Goal: Task Accomplishment & Management: Use online tool/utility

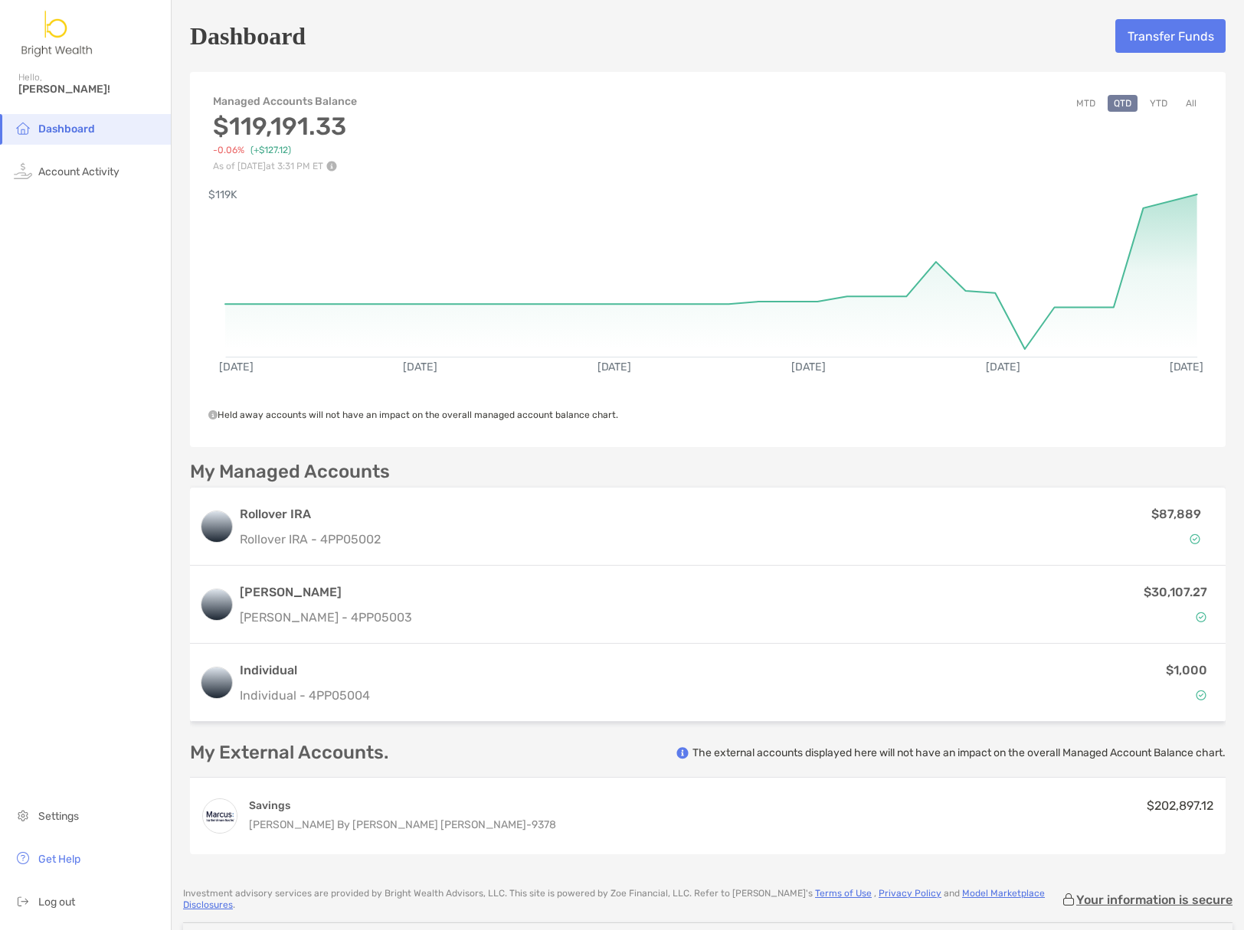
click at [1079, 103] on button "MTD" at bounding box center [1085, 103] width 31 height 17
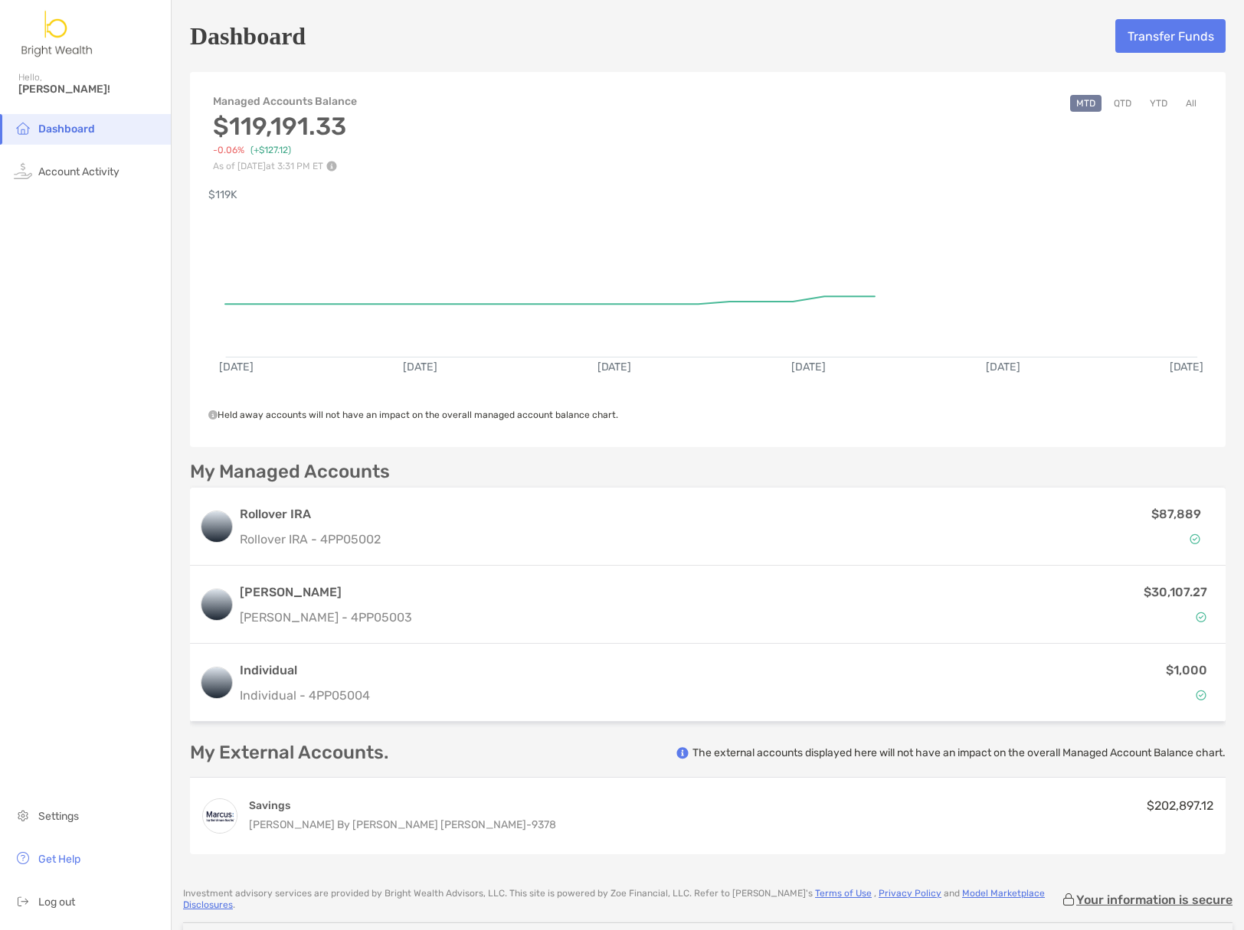
click at [1179, 102] on button "All" at bounding box center [1190, 103] width 23 height 17
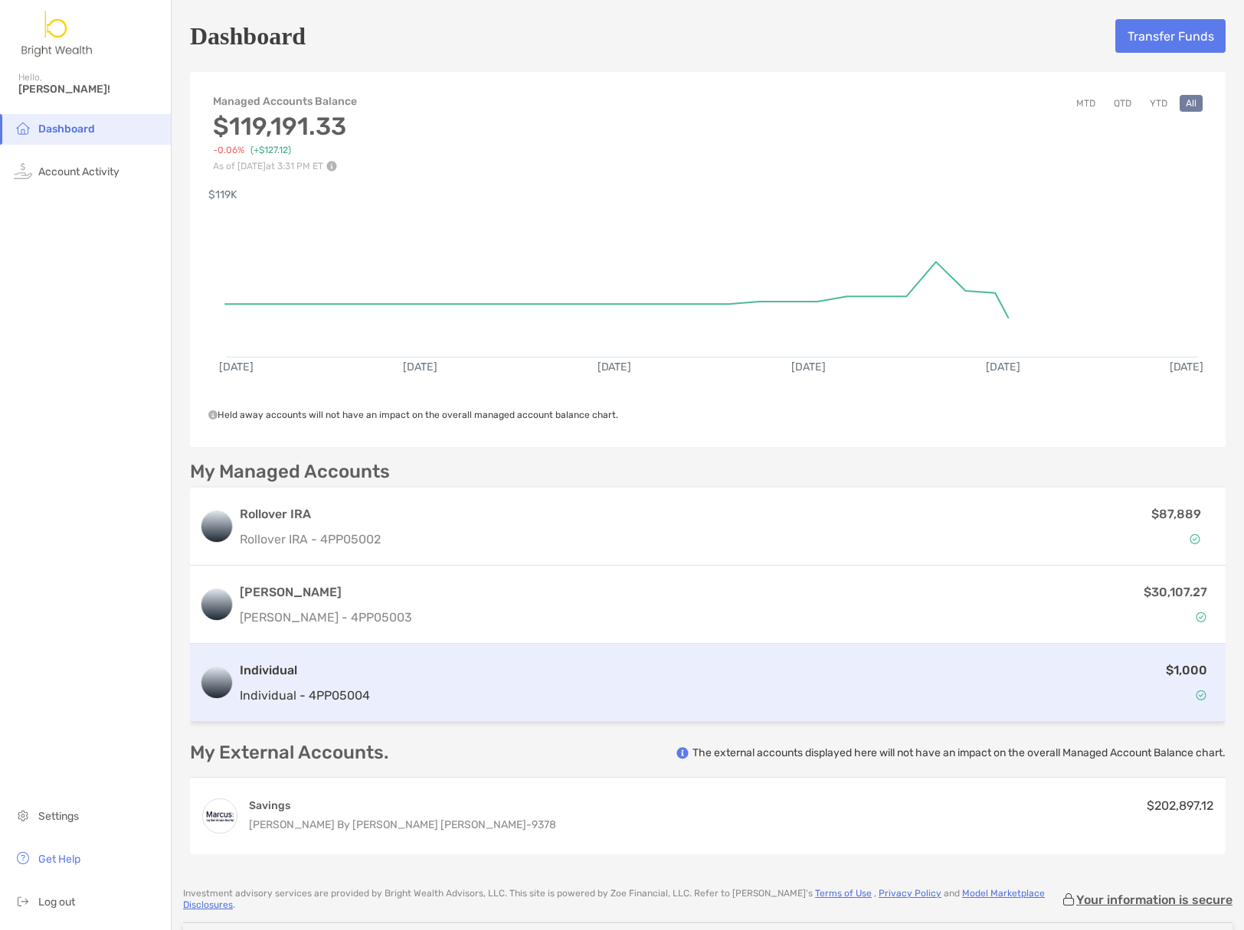
scroll to position [9, 0]
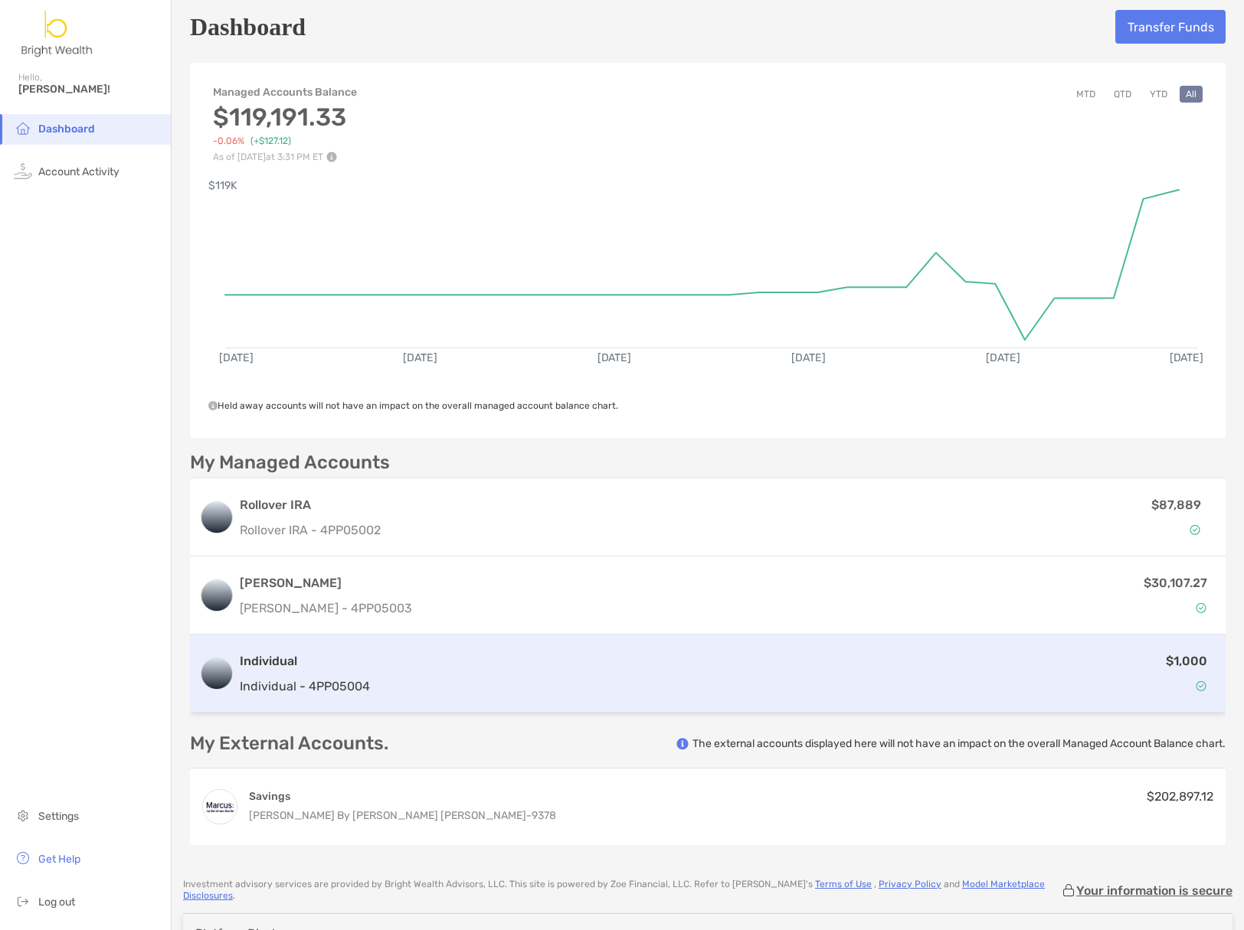
click at [1103, 678] on div "$1,000" at bounding box center [796, 674] width 840 height 44
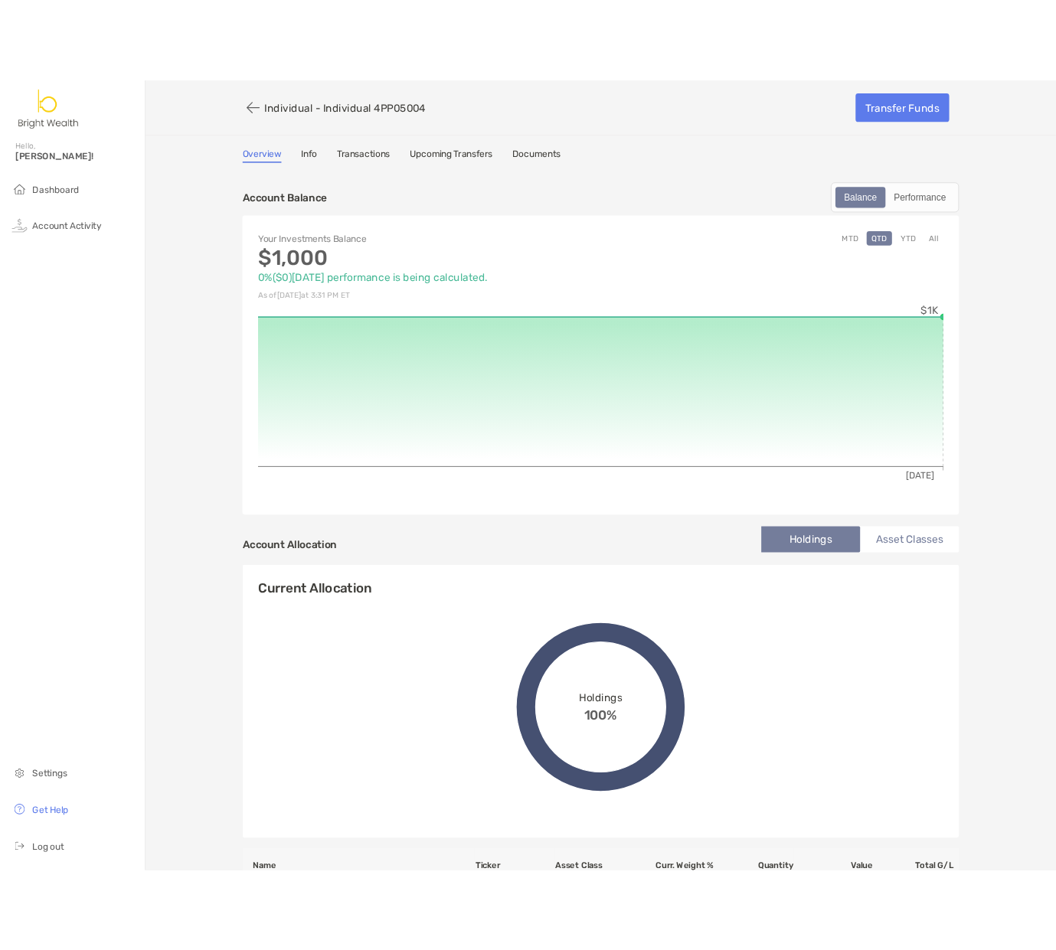
scroll to position [1, 0]
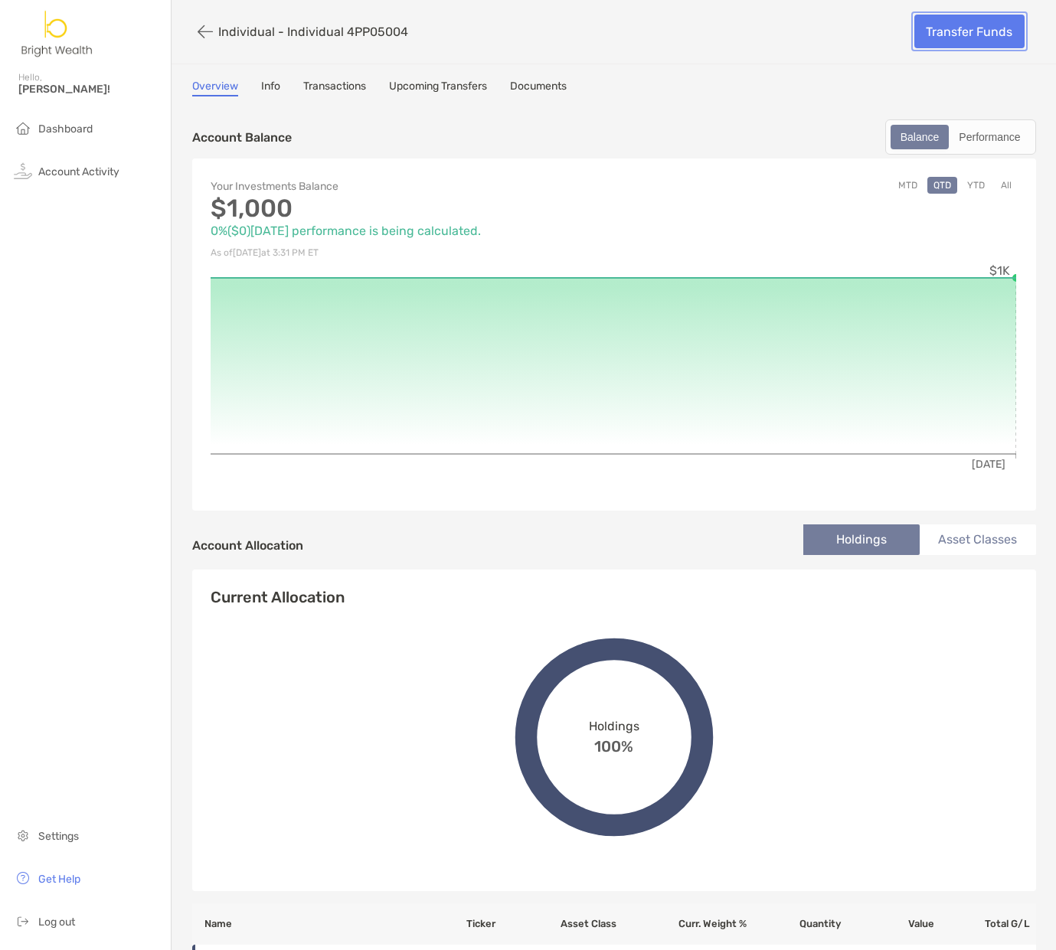
click at [963, 27] on link "Transfer Funds" at bounding box center [969, 32] width 110 height 34
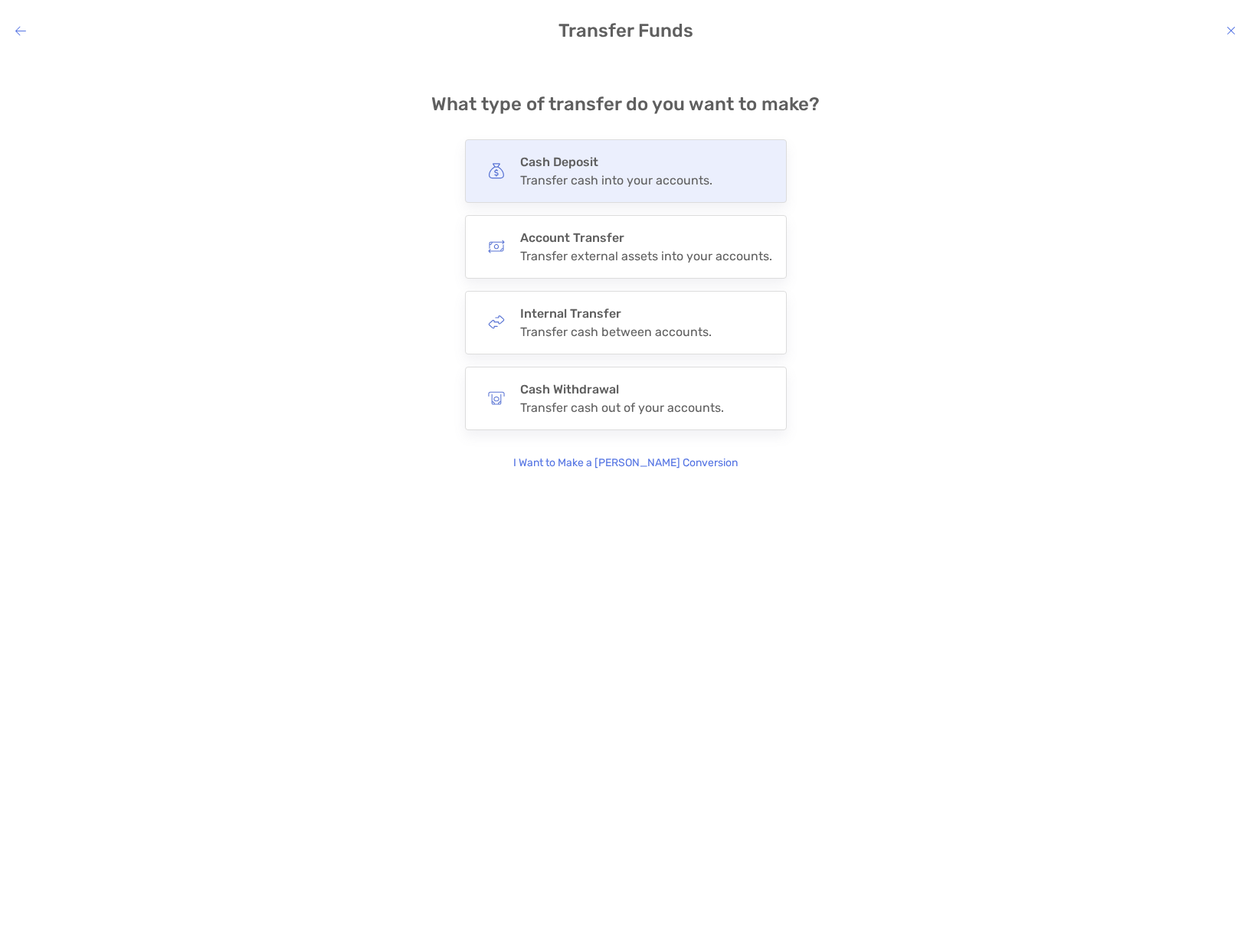
click at [681, 172] on div "Cash Deposit Transfer cash into your accounts." at bounding box center [616, 171] width 192 height 33
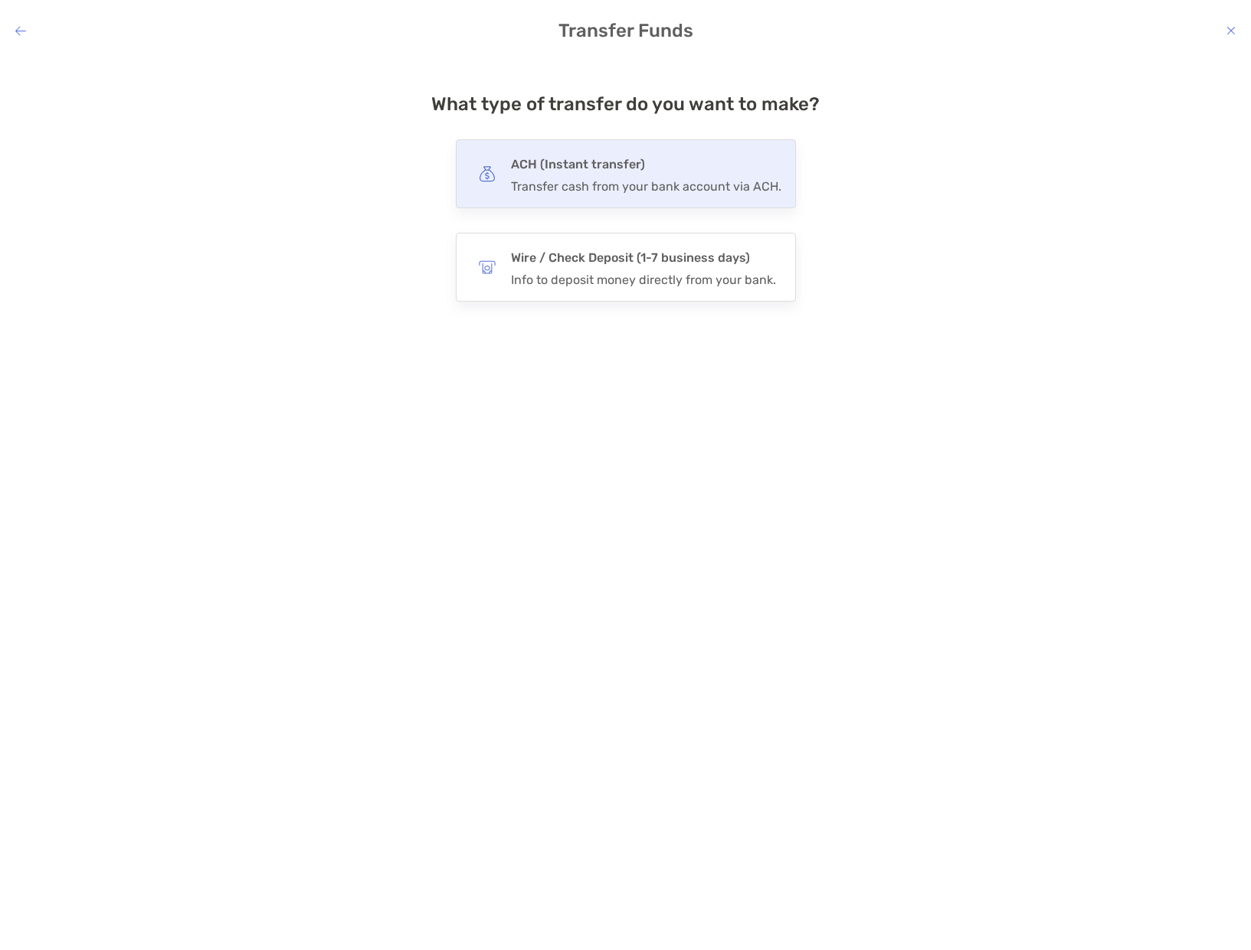
click at [681, 172] on h4 "ACH (Instant transfer)" at bounding box center [646, 164] width 270 height 21
click at [0, 0] on input "***" at bounding box center [0, 0] width 0 height 0
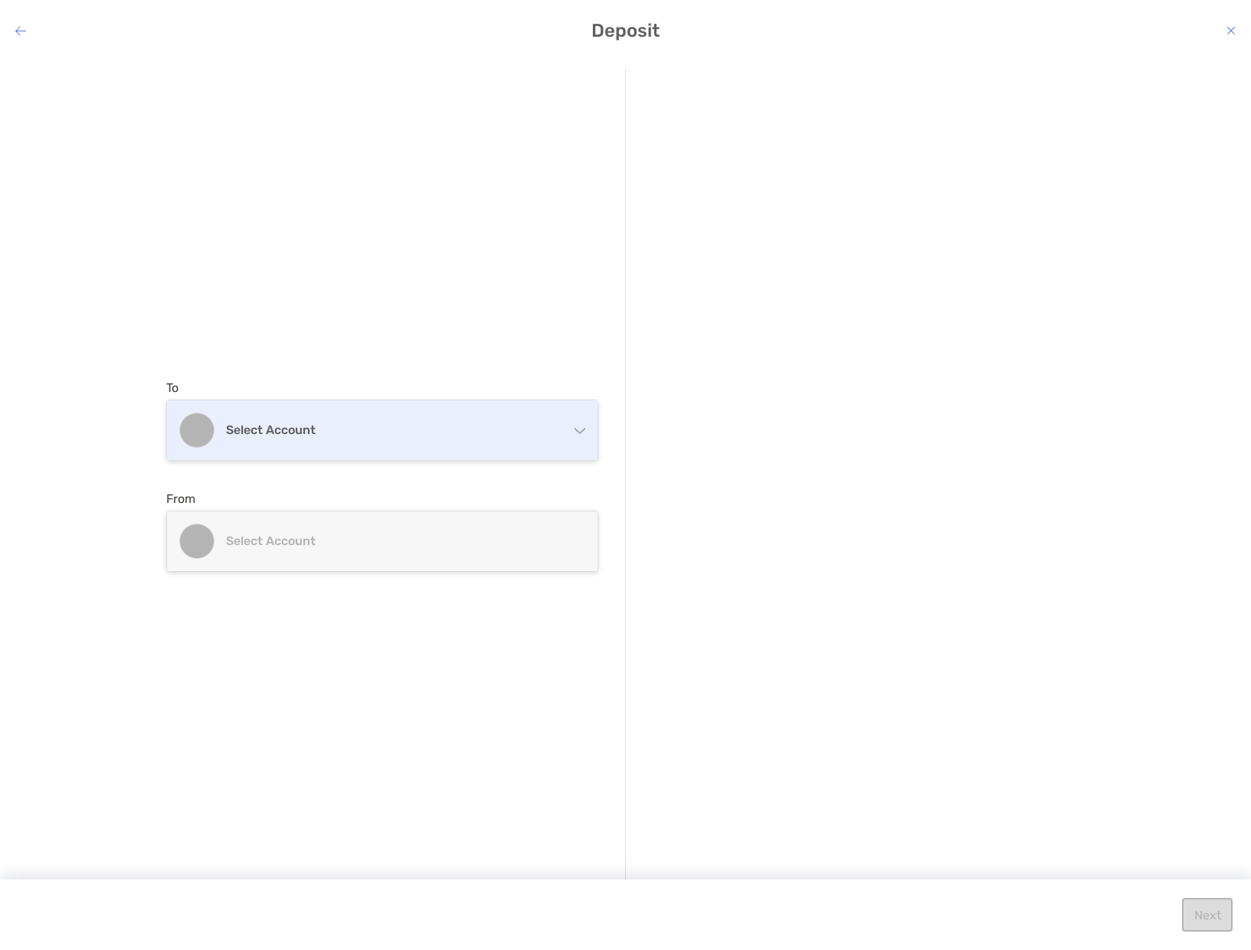
click at [361, 423] on h4 "Select account" at bounding box center [391, 430] width 331 height 15
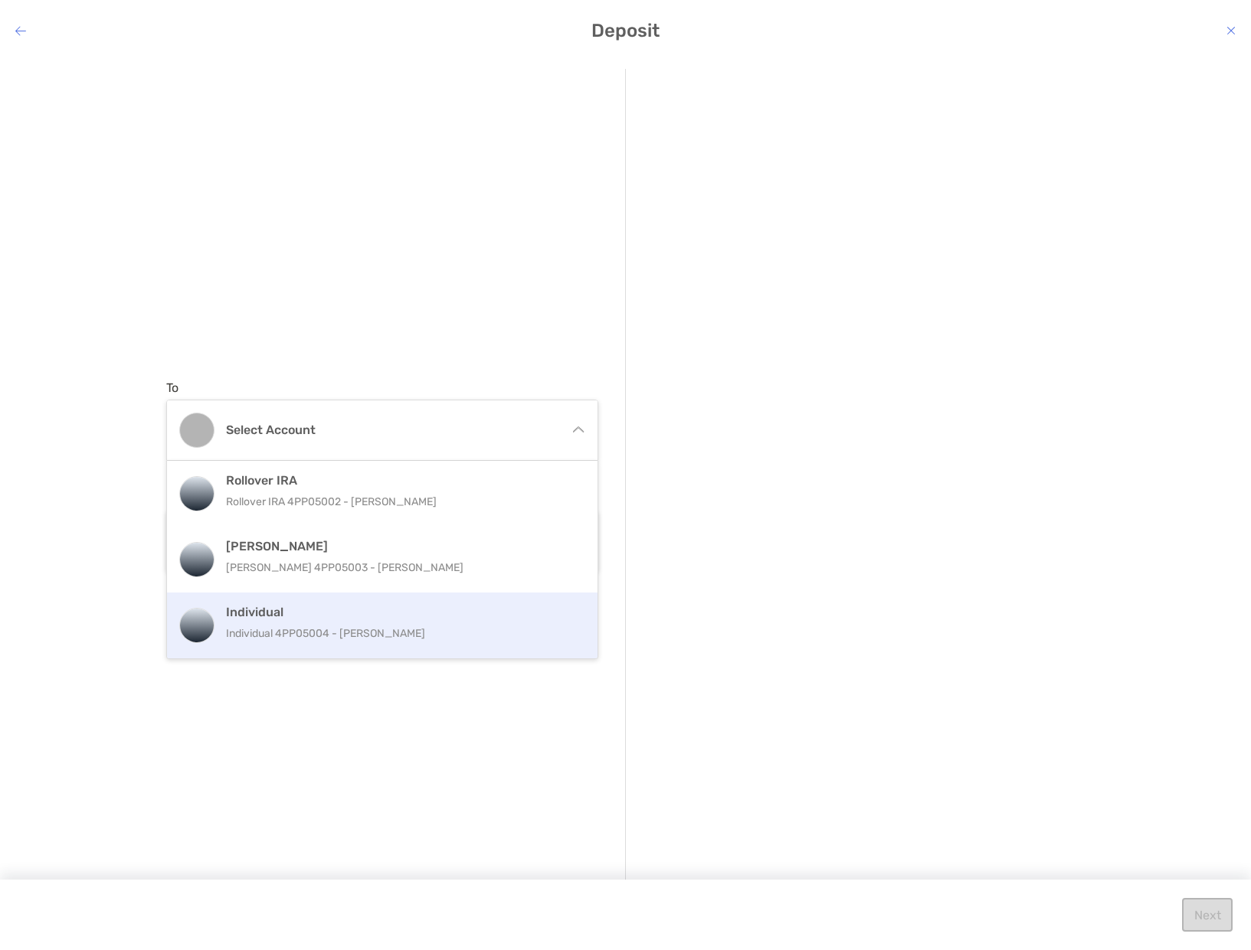
click at [394, 620] on div "Individual Individual 4PP05004 - [PERSON_NAME]" at bounding box center [398, 625] width 345 height 41
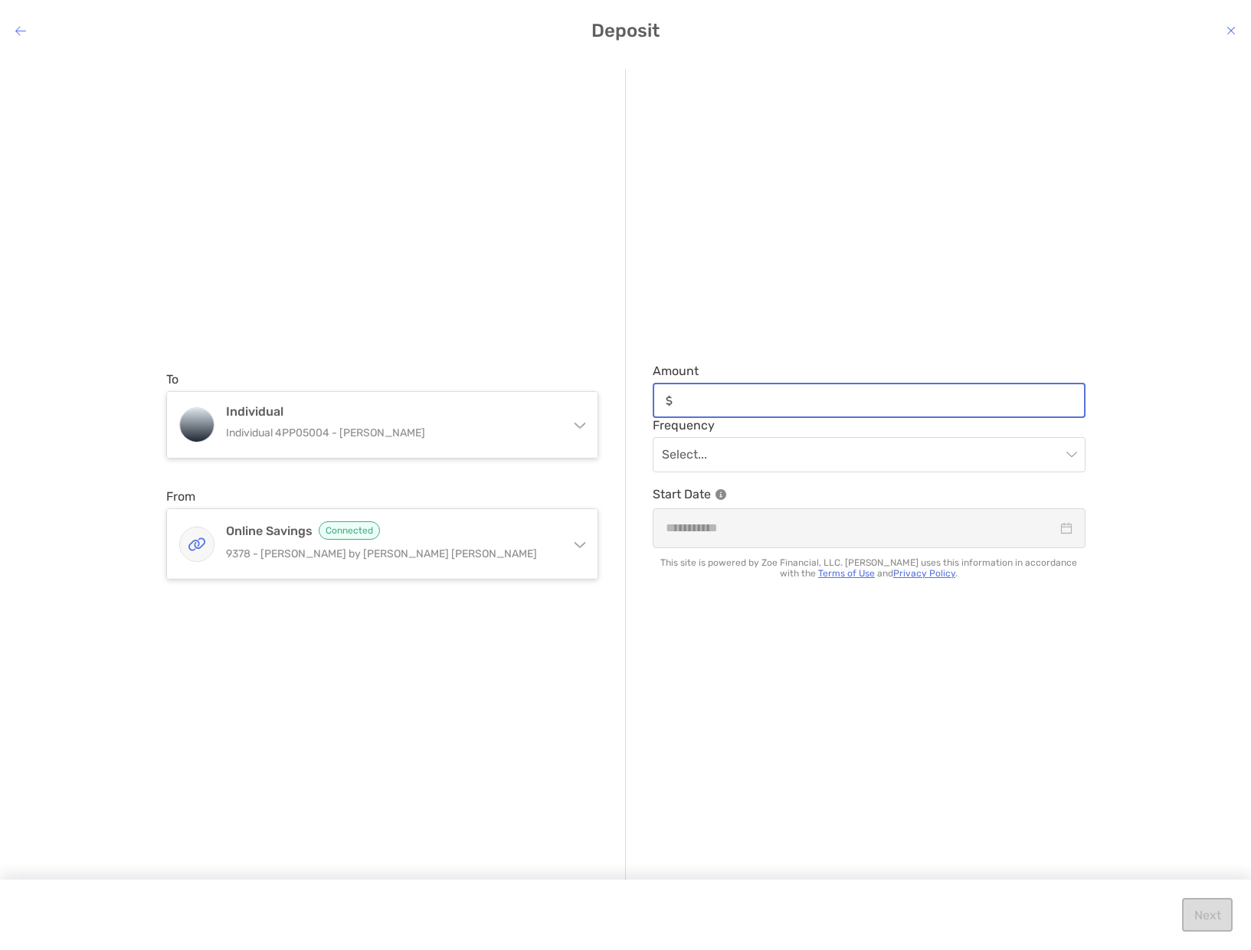
click at [751, 394] on input "Amount" at bounding box center [880, 400] width 405 height 13
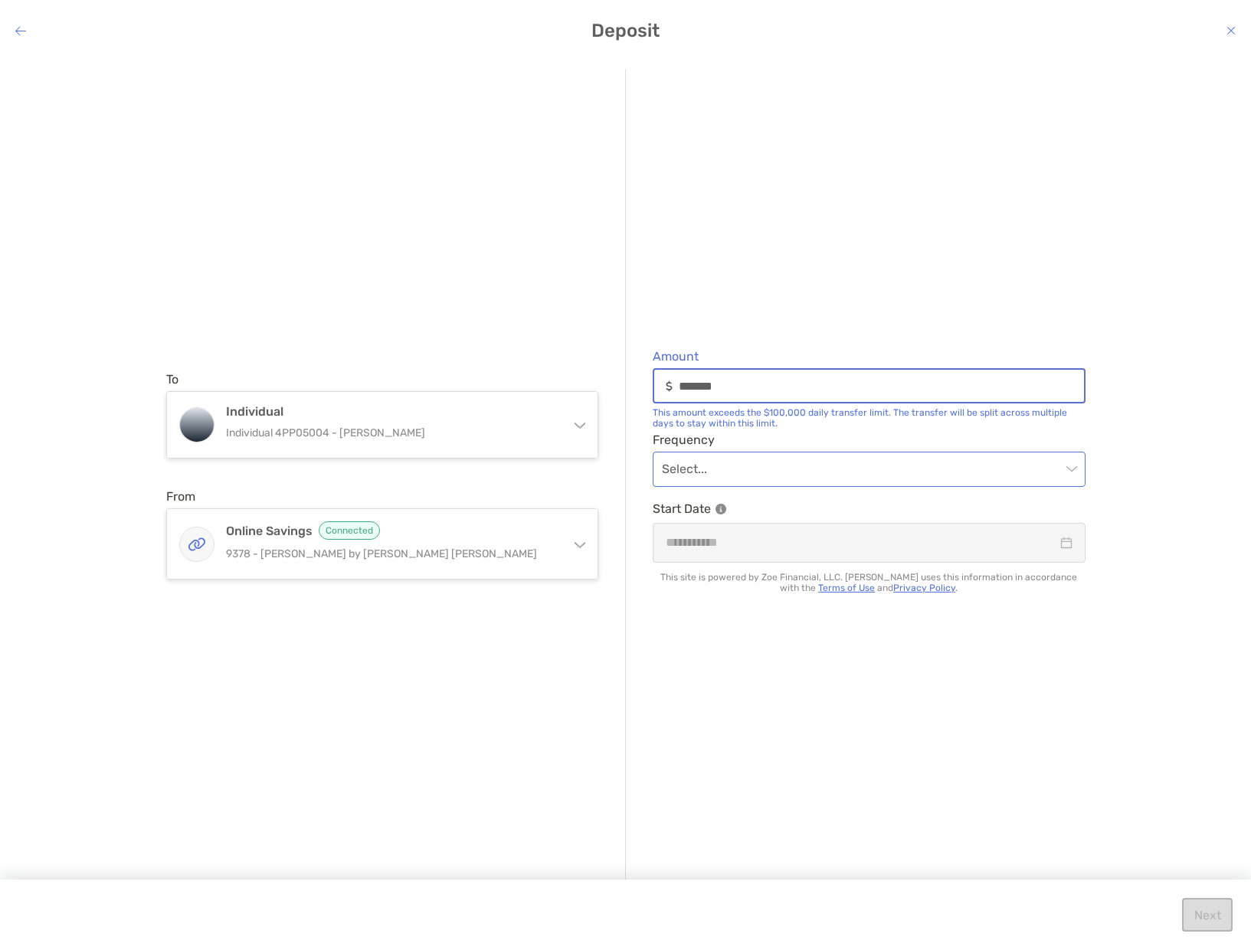
type input "*******"
click at [734, 462] on input "modal" at bounding box center [861, 470] width 399 height 34
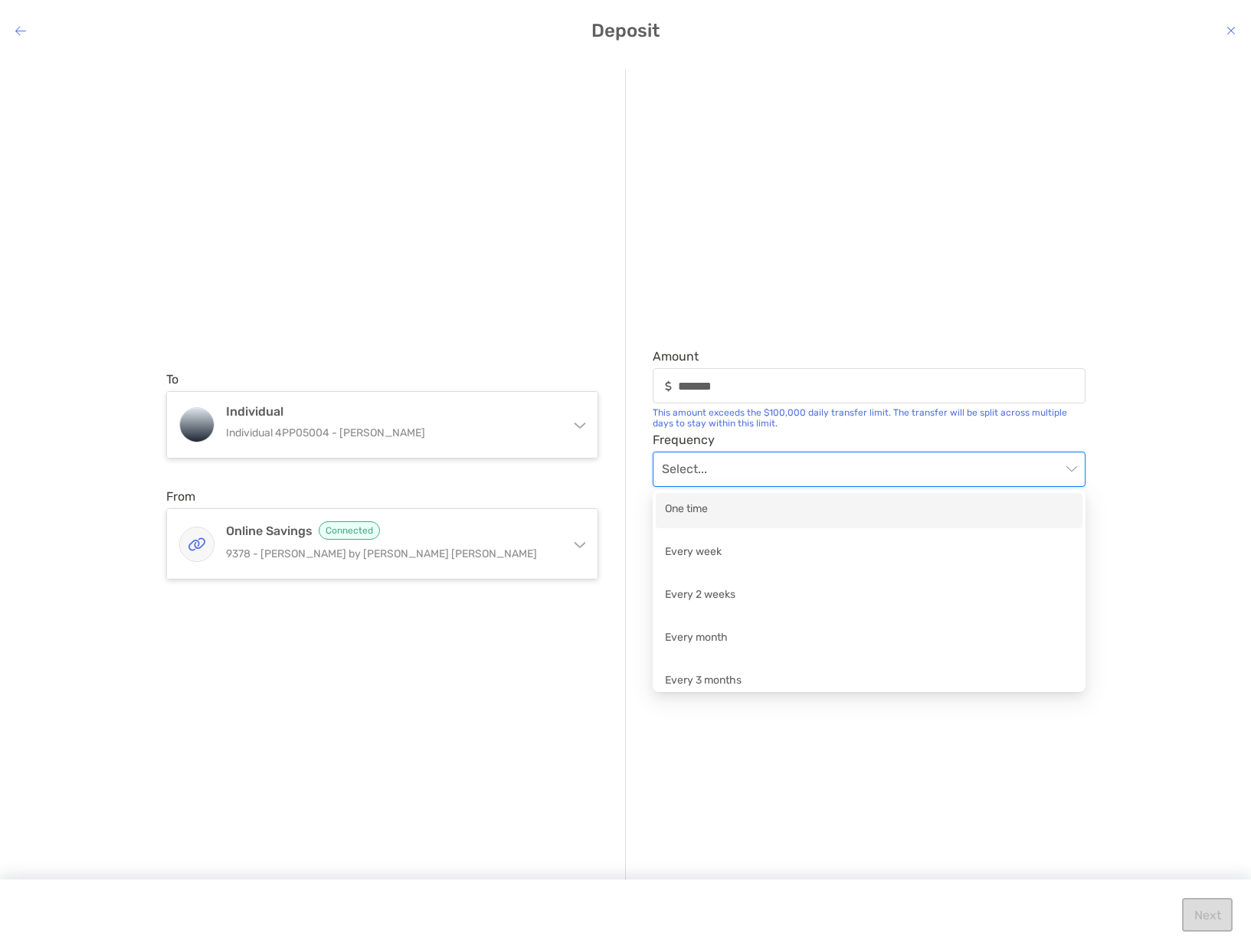
click at [747, 508] on div "One time" at bounding box center [869, 510] width 408 height 19
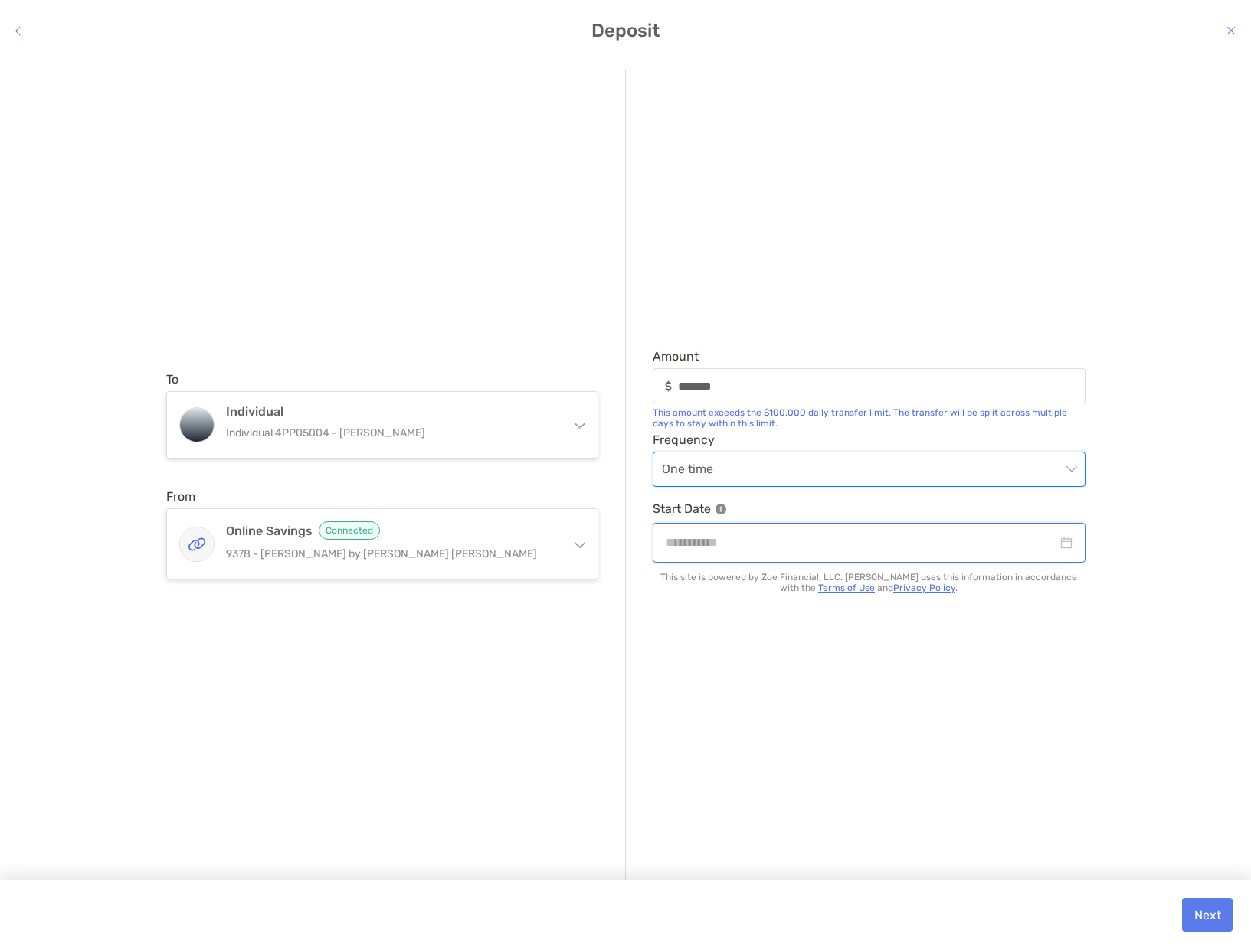
click at [758, 539] on input "modal" at bounding box center [860, 542] width 391 height 19
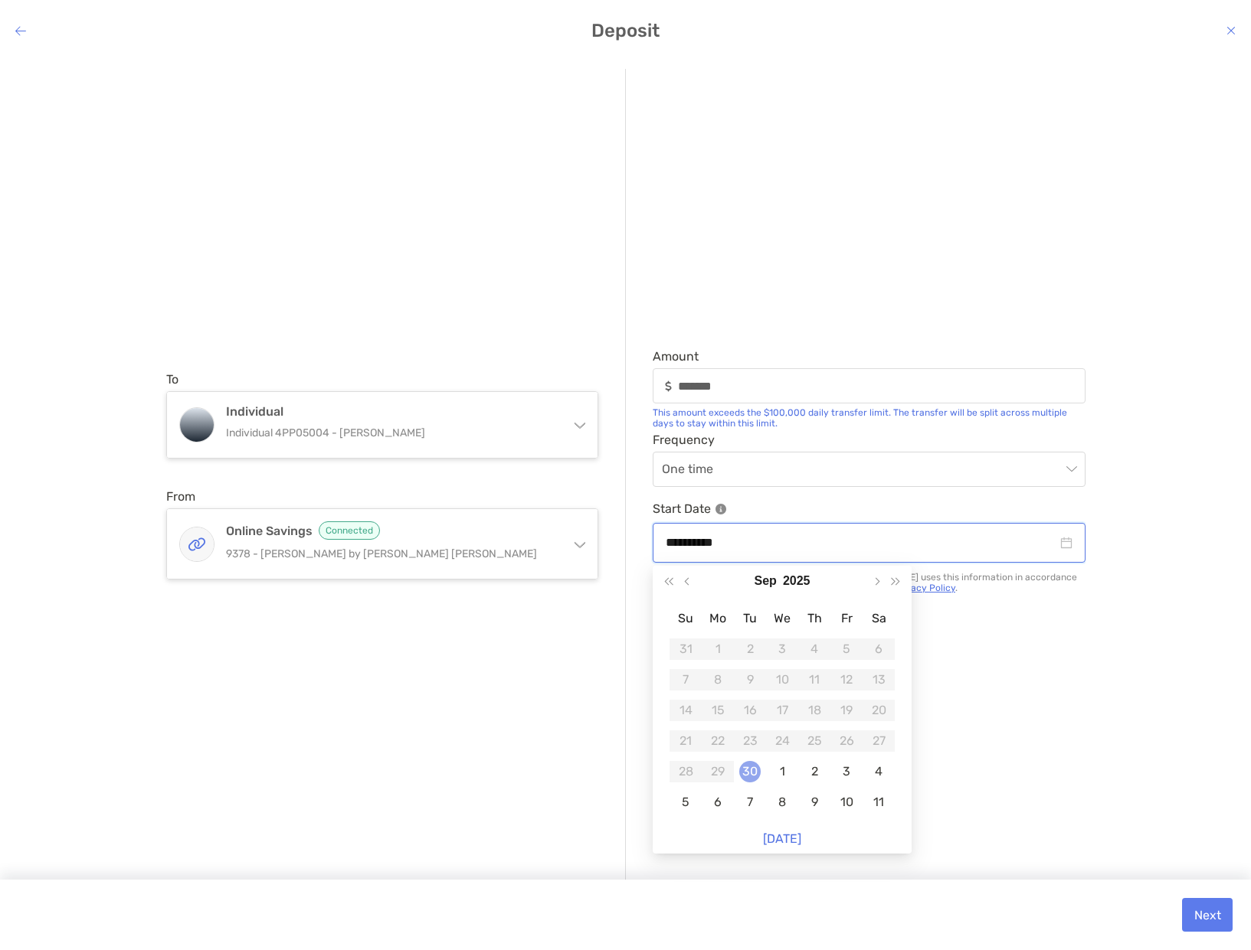
type input "**********"
click at [754, 773] on div "30" at bounding box center [749, 771] width 21 height 21
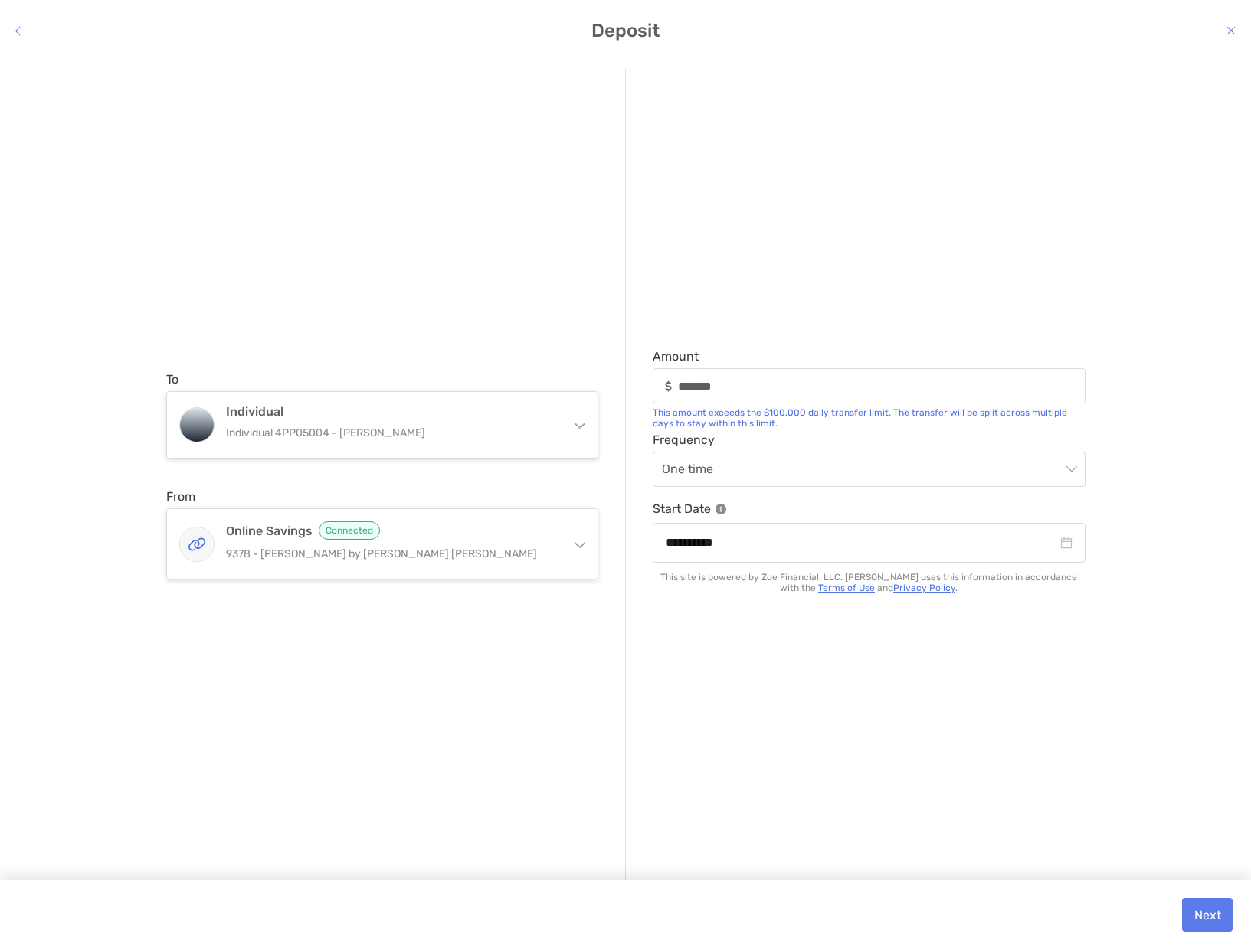
click at [718, 615] on div "**********" at bounding box center [855, 476] width 459 height 814
click at [21, 33] on icon "modal" at bounding box center [20, 31] width 11 height 12
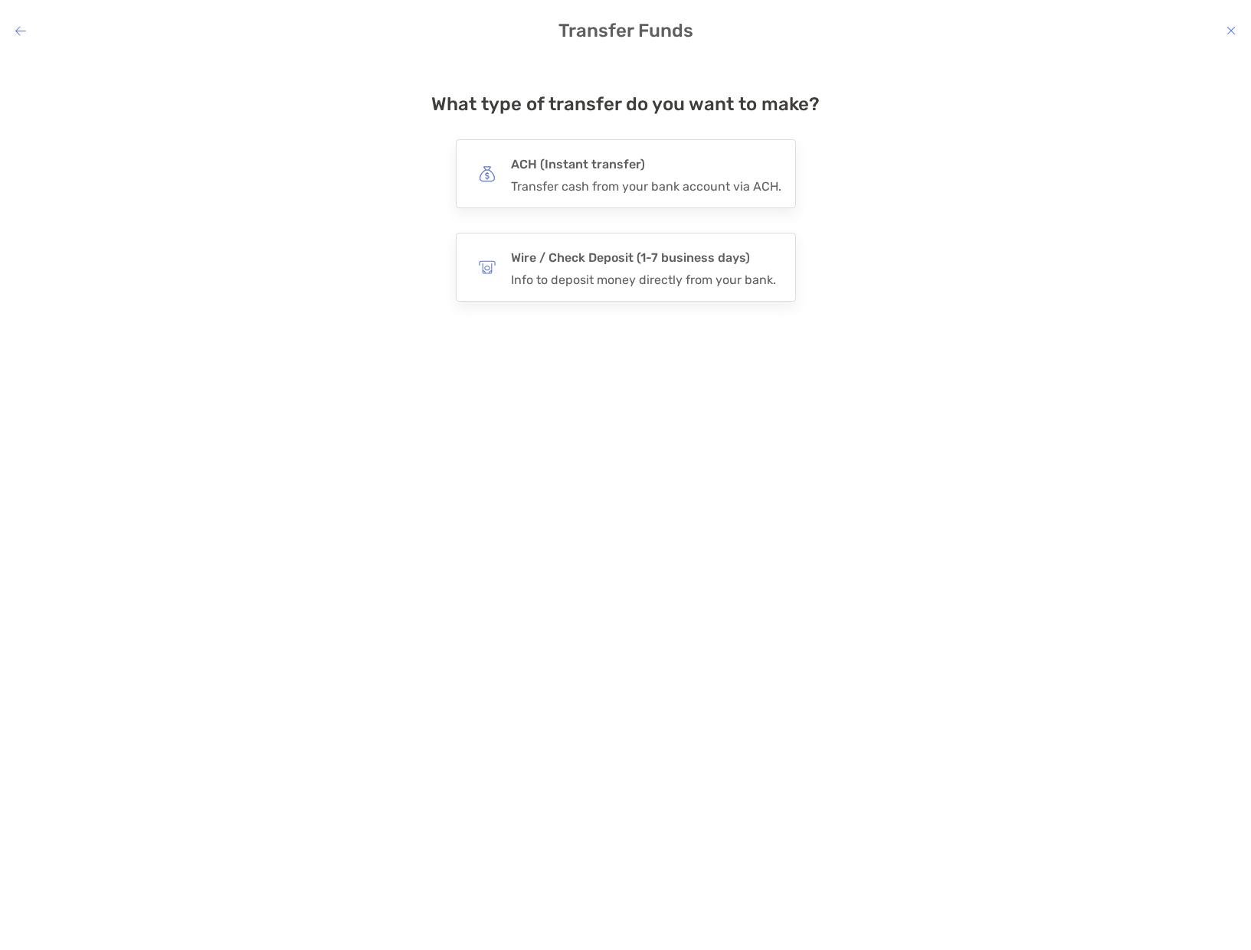
click at [20, 34] on icon "modal" at bounding box center [20, 31] width 11 height 12
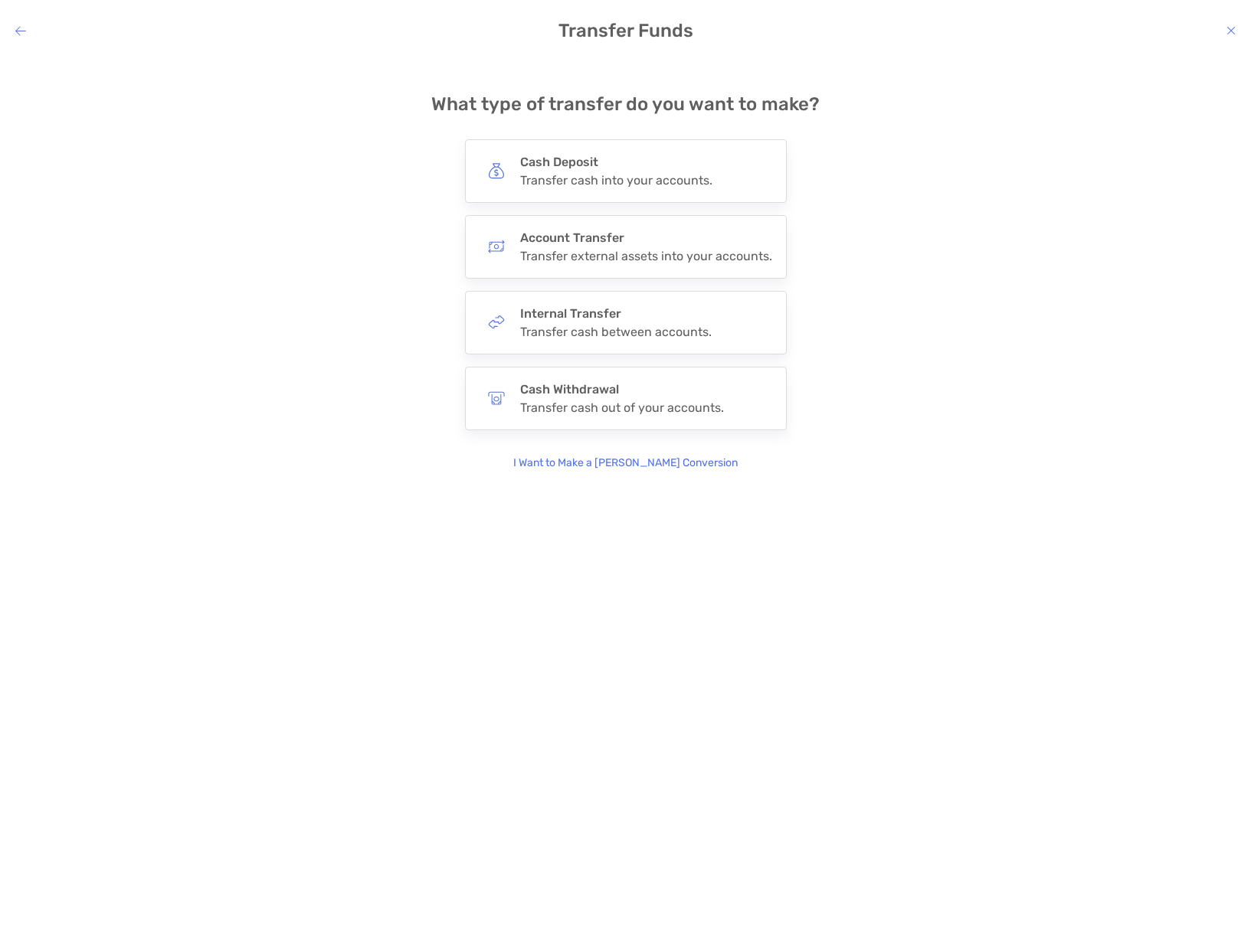
click at [20, 34] on icon "modal" at bounding box center [20, 31] width 11 height 12
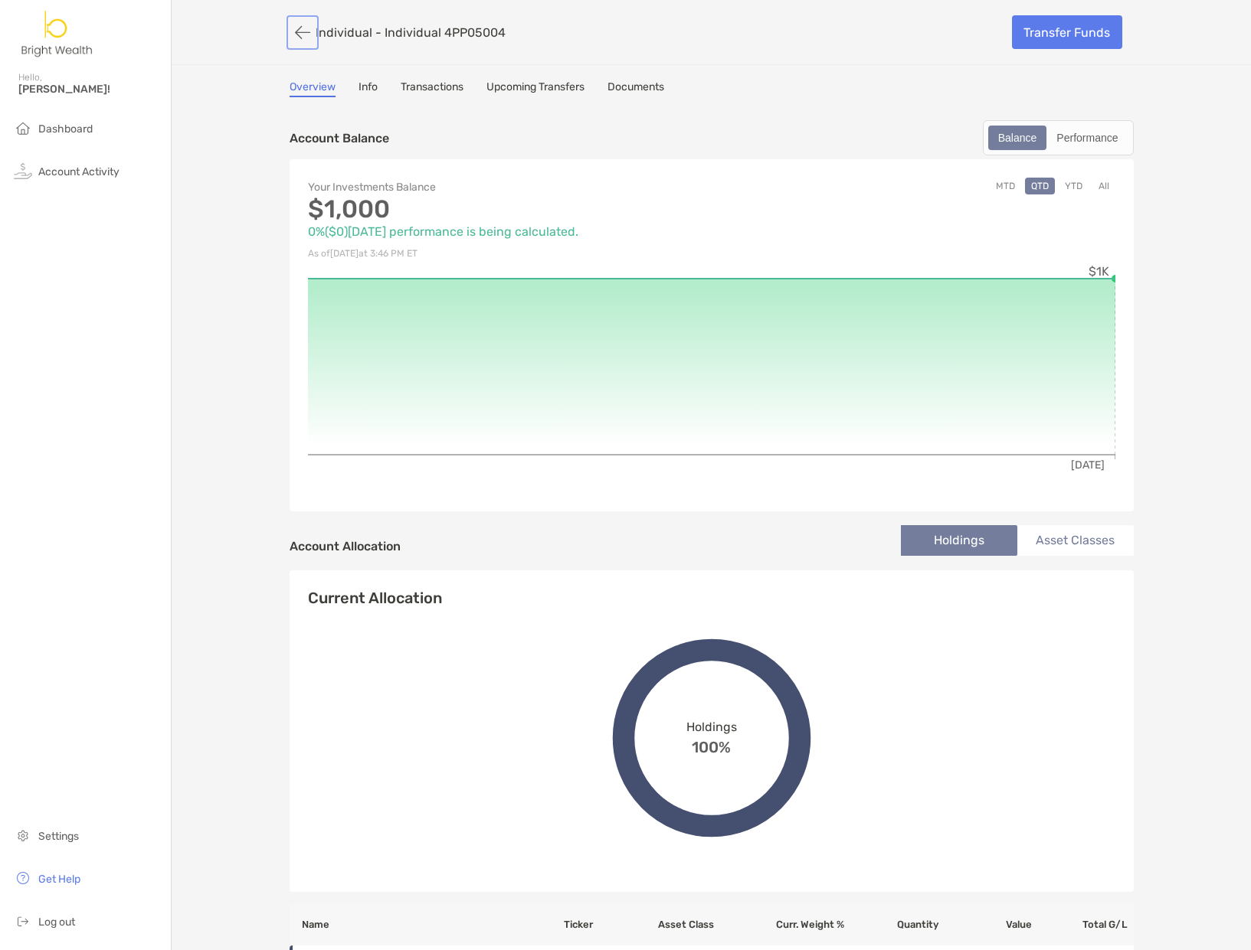
click at [294, 22] on button "button" at bounding box center [302, 32] width 26 height 28
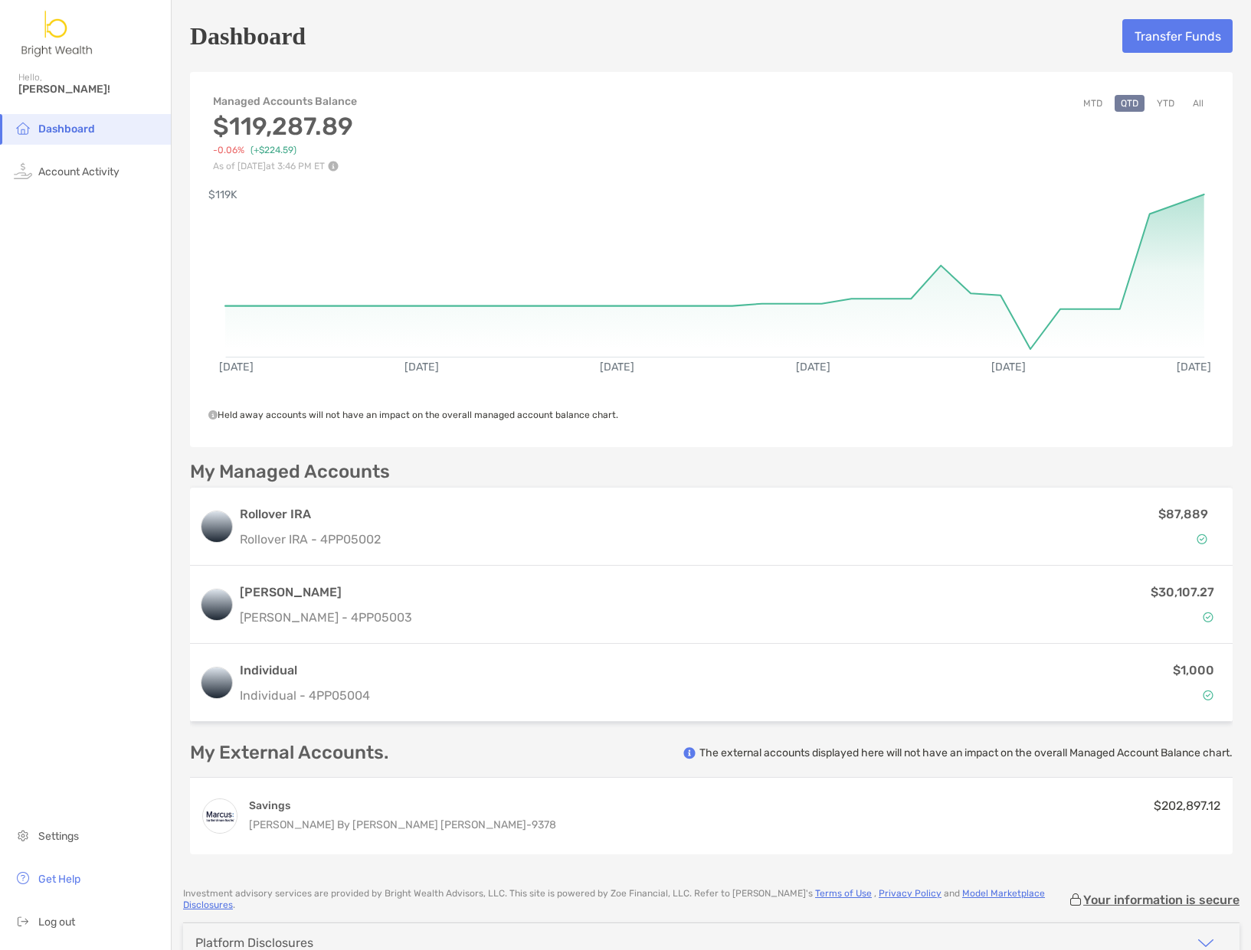
click at [1169, 103] on div "MTD QTD YTD All" at bounding box center [1143, 133] width 132 height 77
click at [1190, 103] on button "All" at bounding box center [1197, 103] width 23 height 17
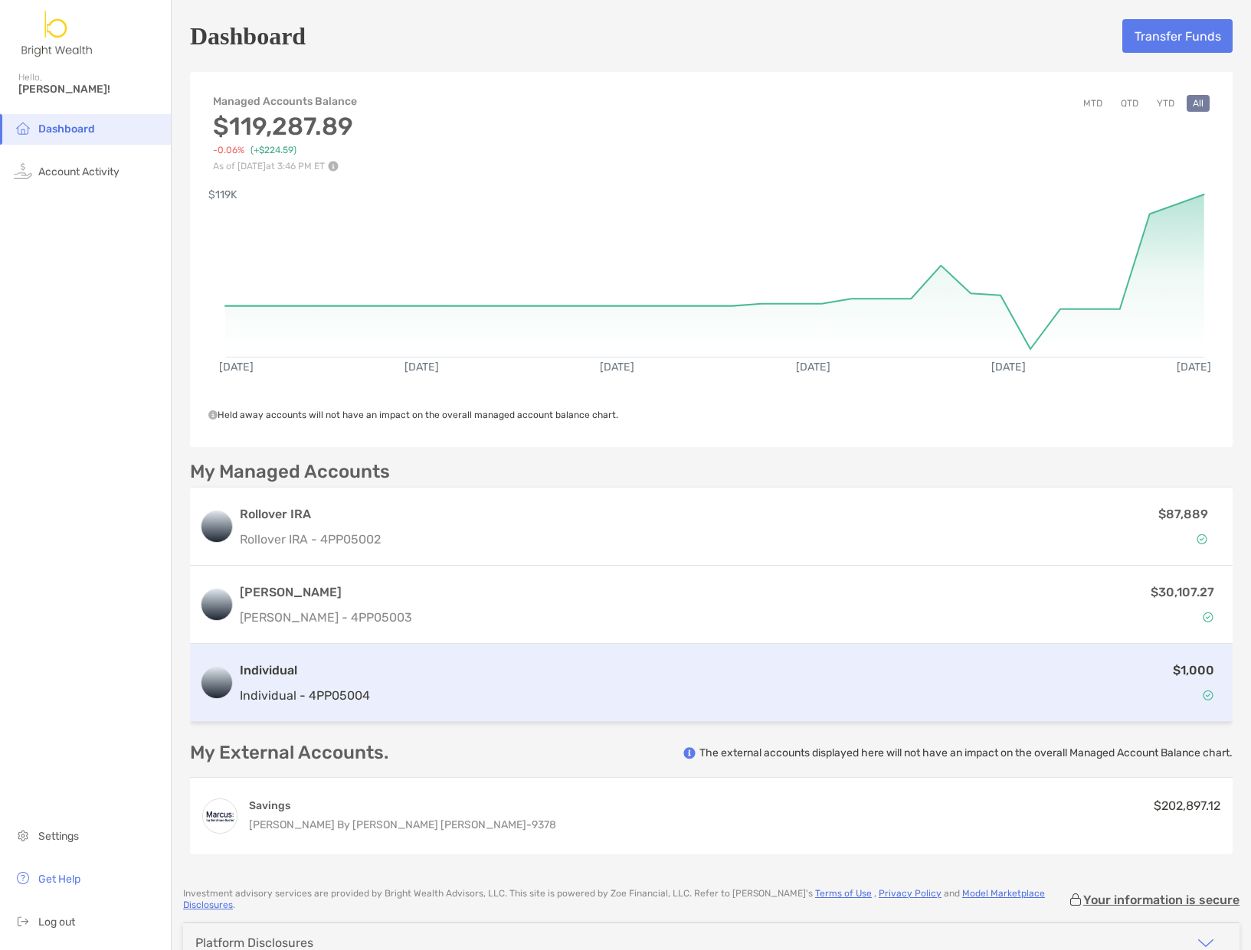
click at [1156, 687] on div "$1,000" at bounding box center [799, 683] width 847 height 44
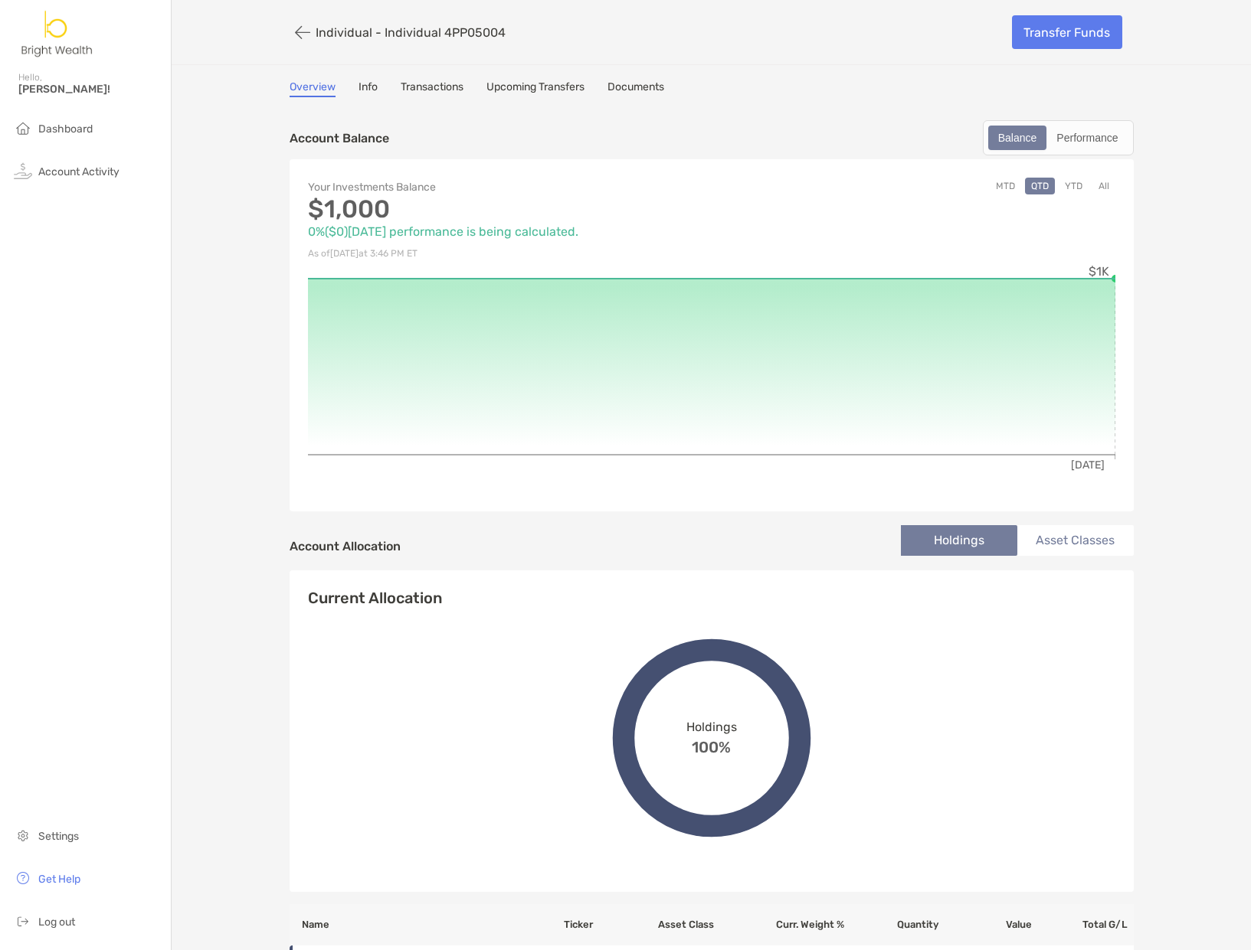
click at [388, 87] on div "Overview Info Transactions Upcoming Transfers Documents" at bounding box center [711, 88] width 844 height 17
click at [384, 87] on div "Overview Info Transactions Upcoming Transfers Documents" at bounding box center [711, 88] width 844 height 17
click at [364, 87] on link "Info" at bounding box center [367, 88] width 19 height 17
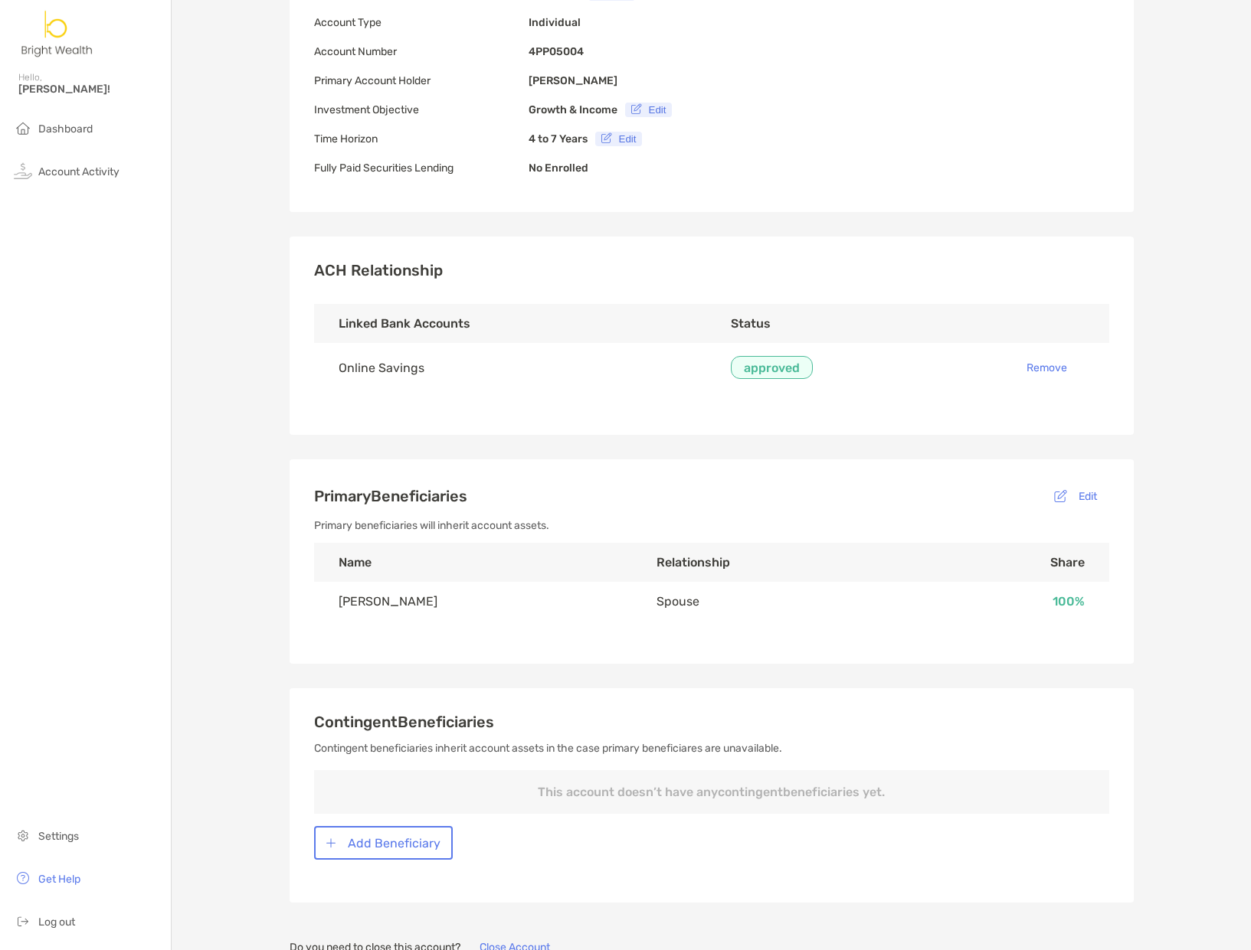
scroll to position [4, 0]
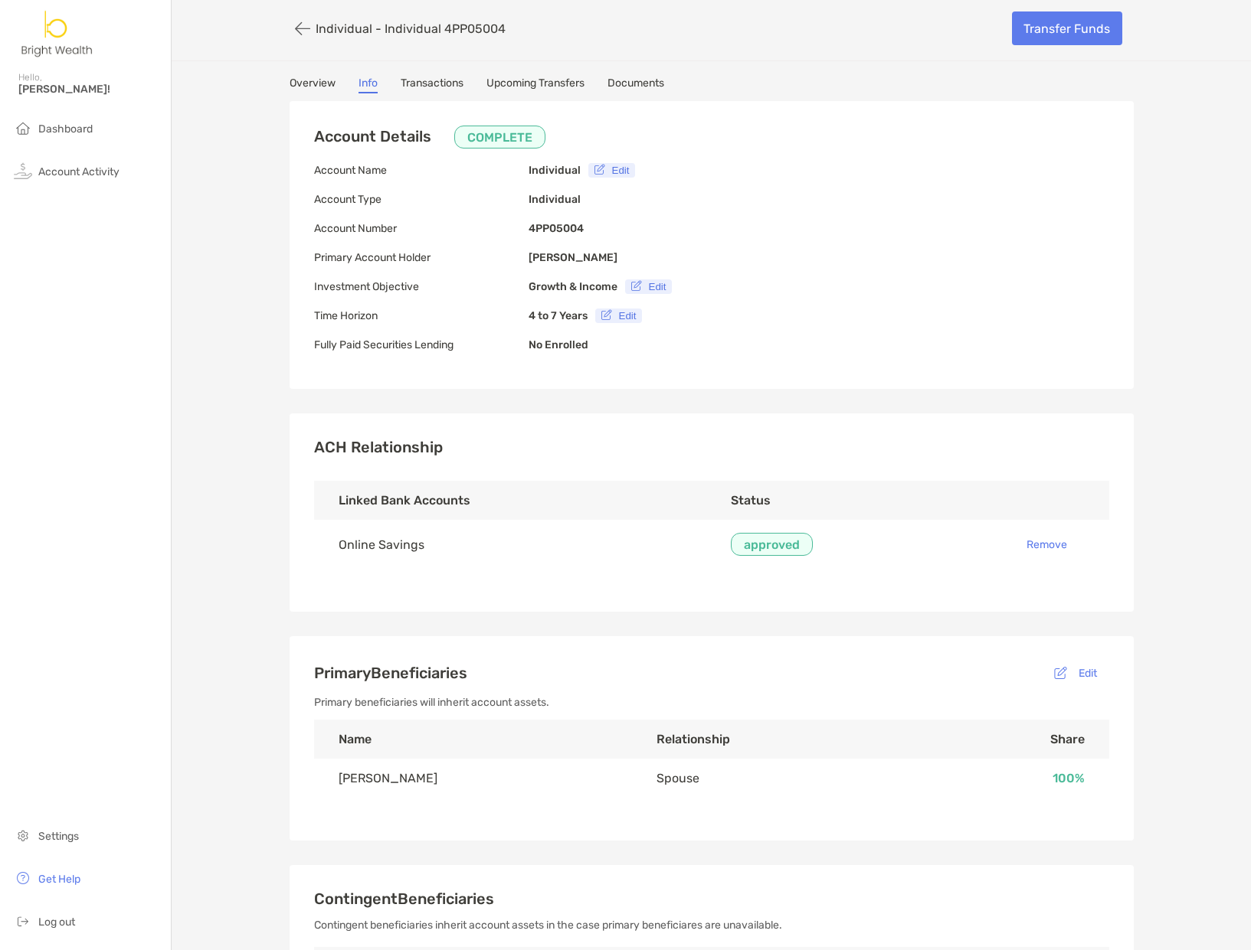
click at [438, 81] on link "Transactions" at bounding box center [431, 85] width 63 height 17
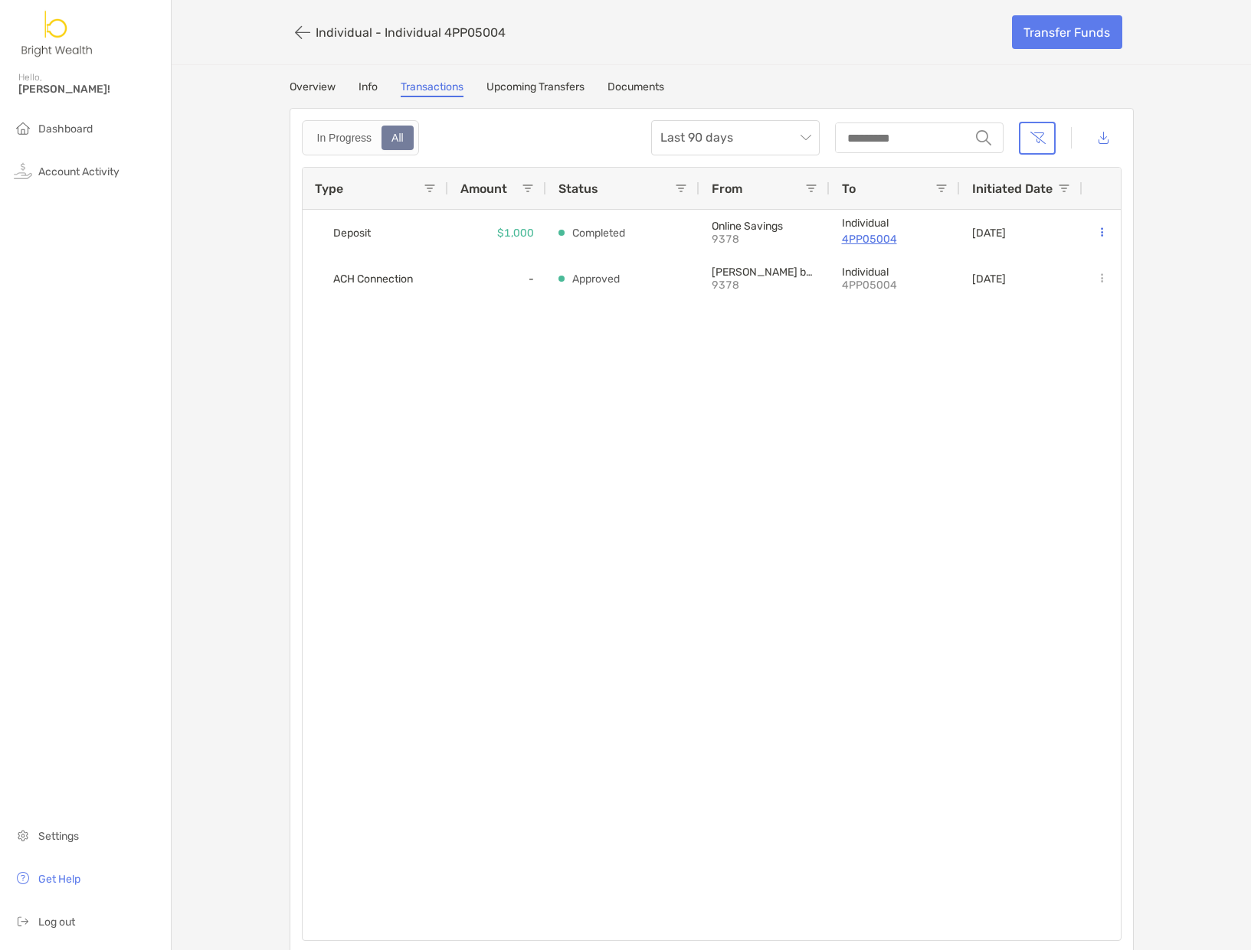
click at [535, 77] on div "Individual - Individual 4PP05004 Transfer Funds Overview Info Transactions Upco…" at bounding box center [711, 476] width 1079 height 953
click at [1045, 39] on link "Transfer Funds" at bounding box center [1067, 32] width 110 height 34
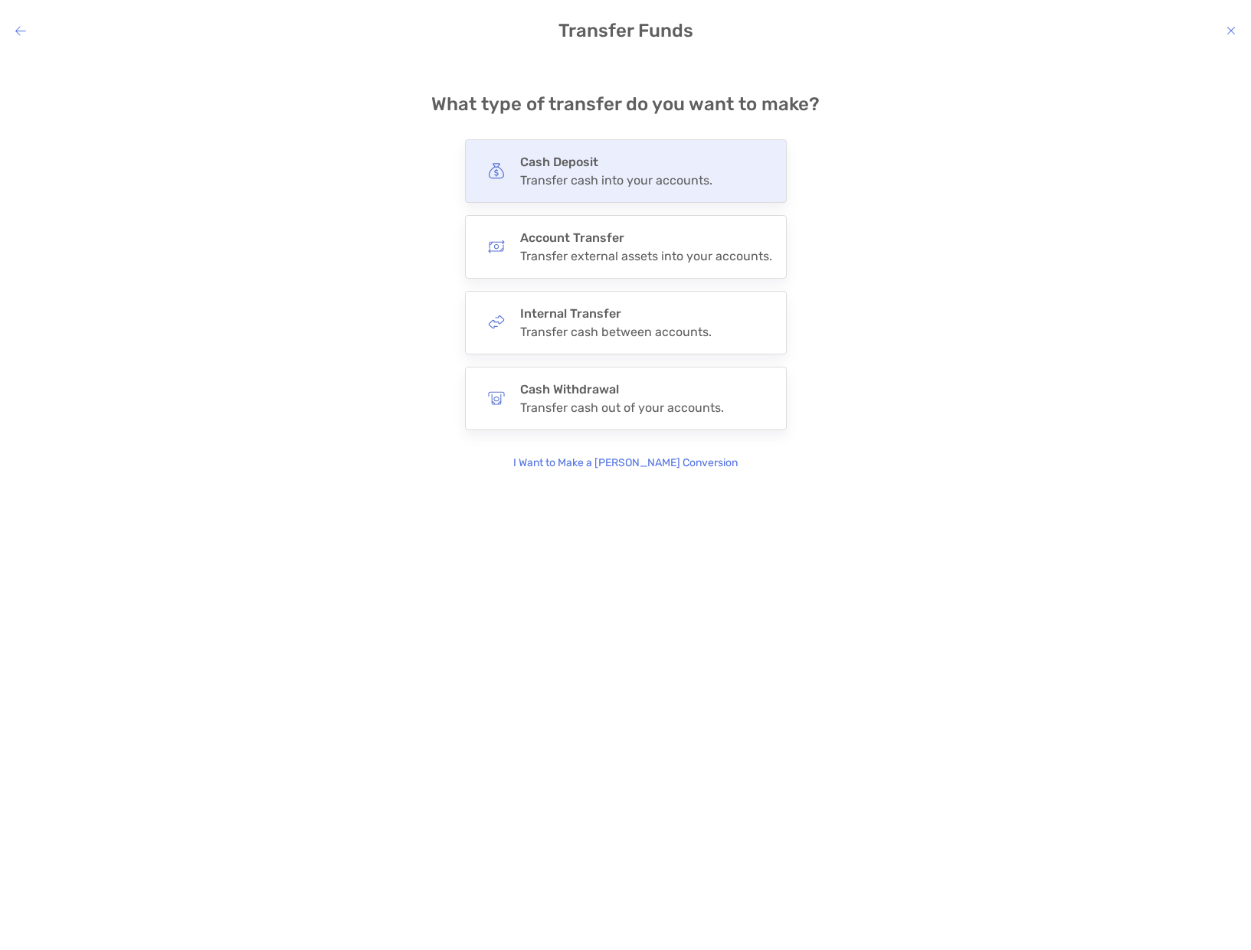
click at [633, 157] on h4 "Cash Deposit" at bounding box center [616, 162] width 192 height 15
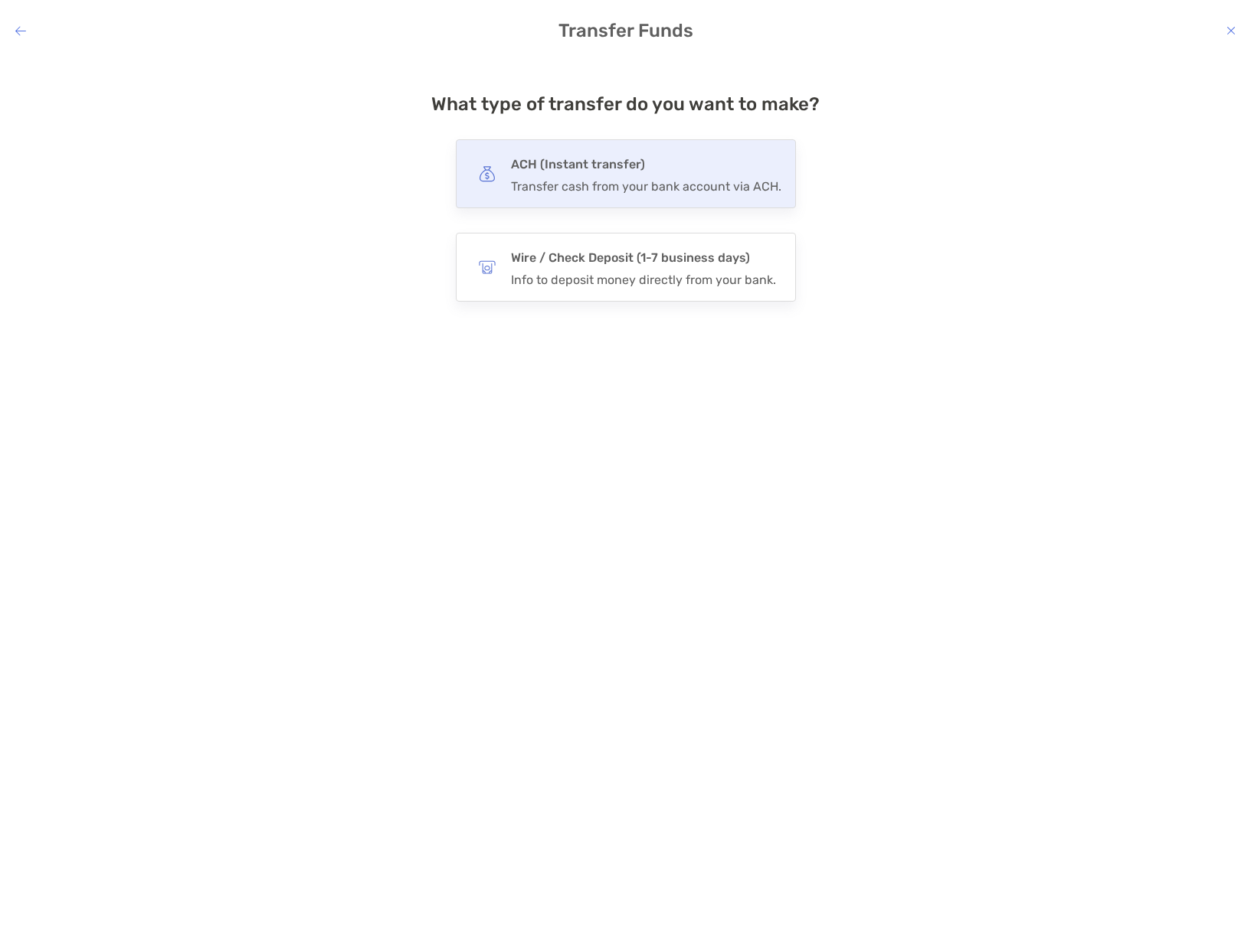
click at [540, 175] on div "ACH (Instant transfer) Transfer cash from your bank account via ACH." at bounding box center [646, 174] width 270 height 40
click at [0, 0] on input "***" at bounding box center [0, 0] width 0 height 0
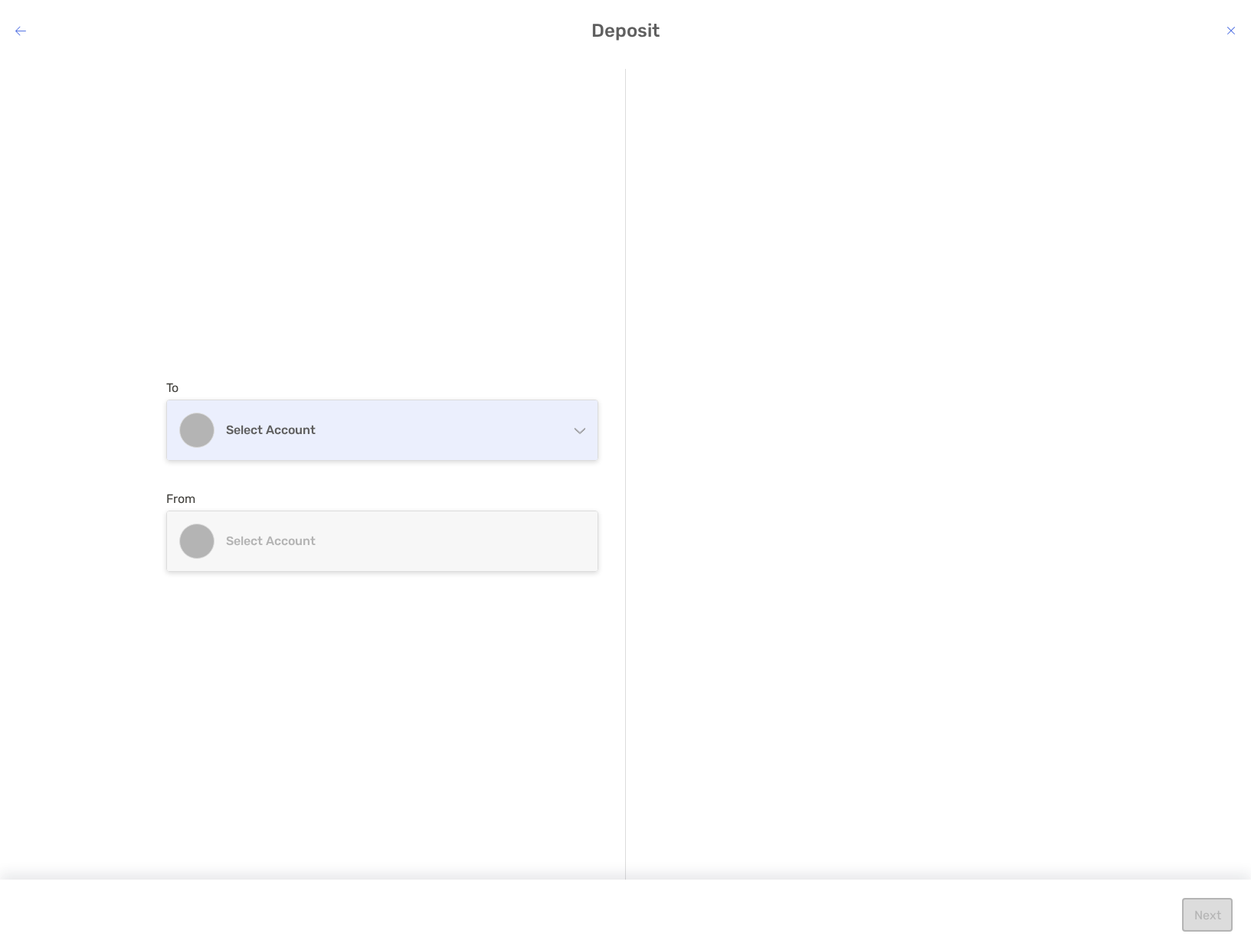
click at [348, 432] on h4 "Select account" at bounding box center [391, 430] width 331 height 15
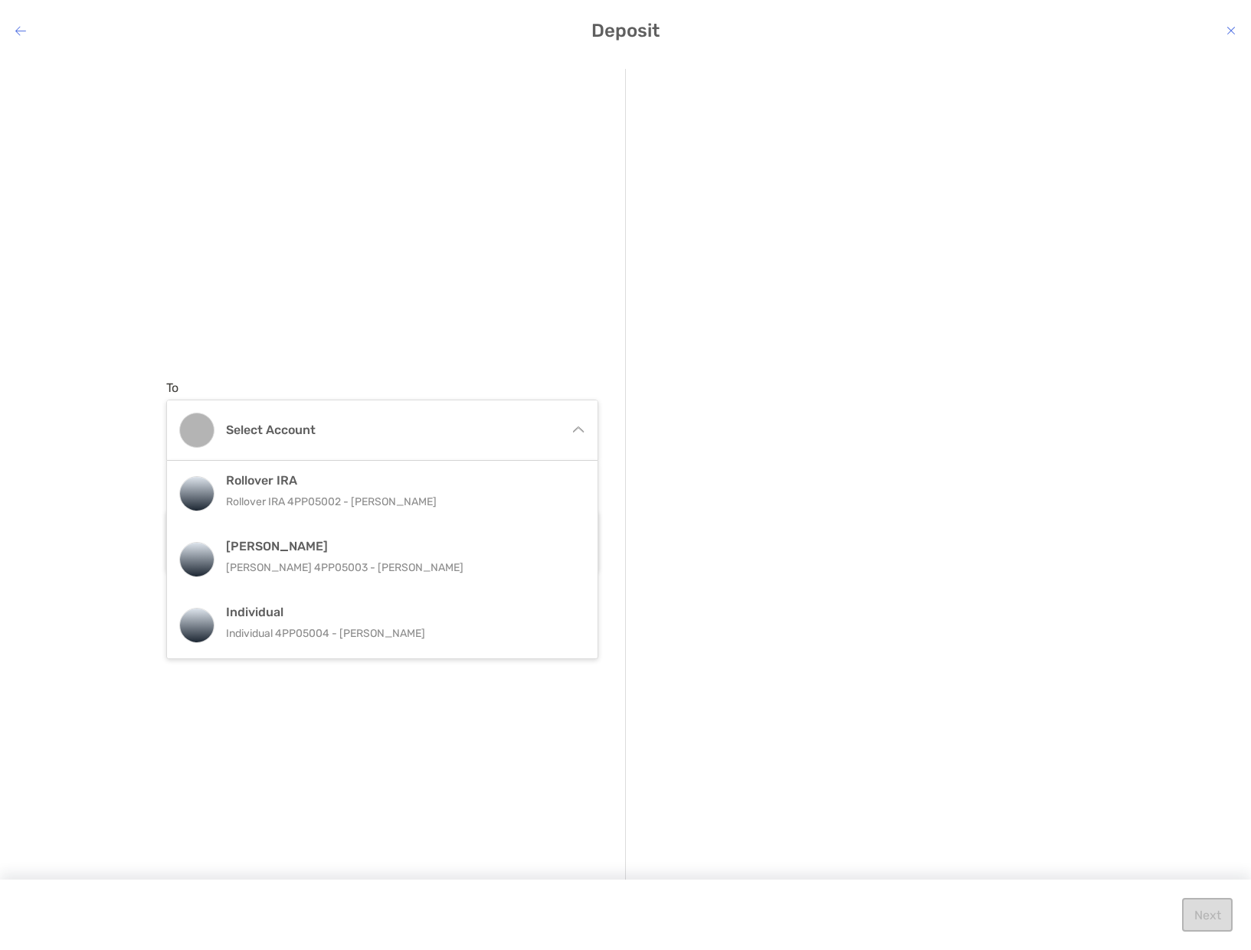
click at [427, 353] on div "To Select account Rollover IRA Rollover IRA 4PP05002 - [PERSON_NAME] [PERSON_NA…" at bounding box center [395, 476] width 459 height 814
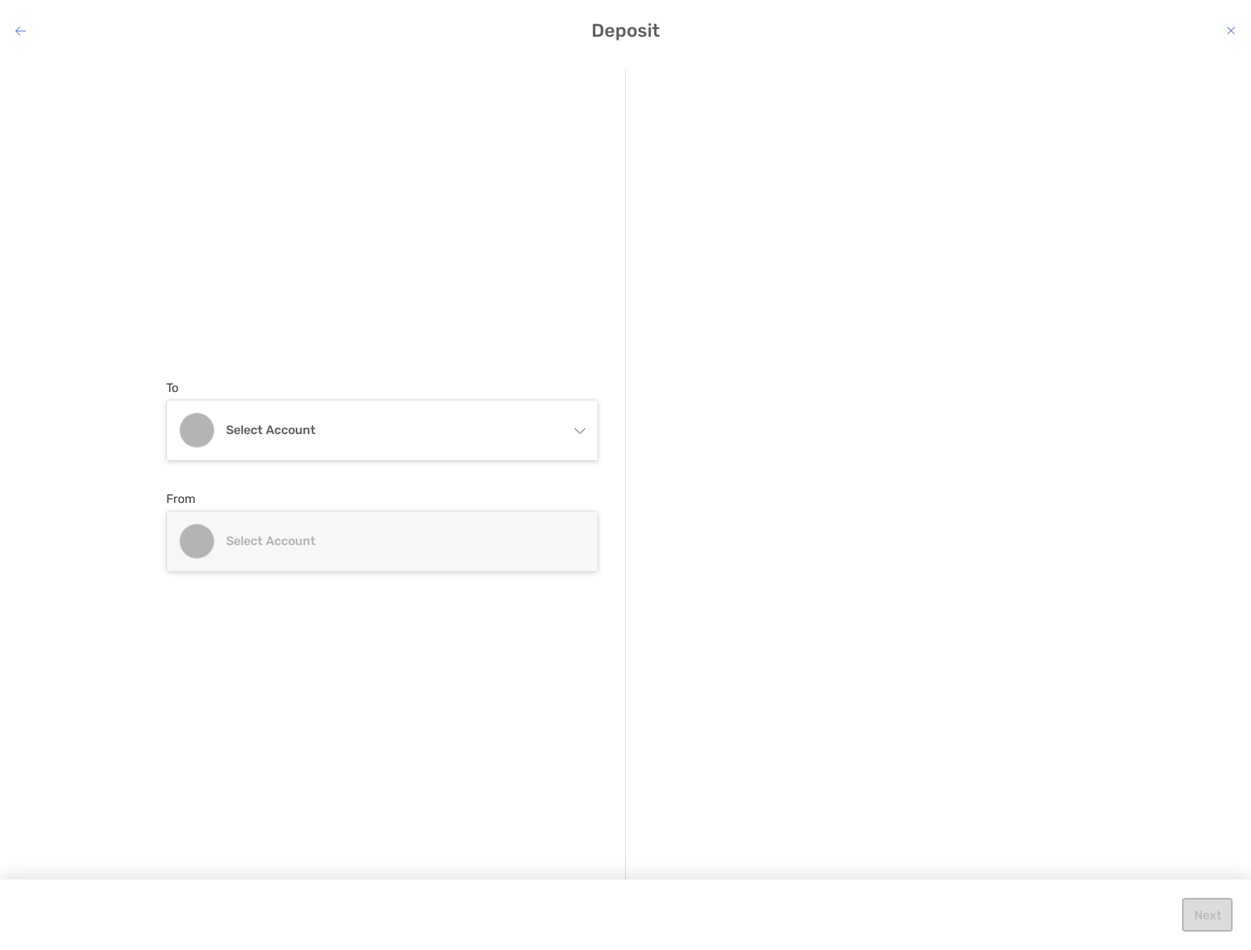
click at [400, 529] on div "Select account" at bounding box center [382, 542] width 430 height 60
click at [1223, 28] on h4 "Deposit" at bounding box center [625, 30] width 1251 height 21
click at [1228, 31] on icon "modal" at bounding box center [1230, 31] width 9 height 12
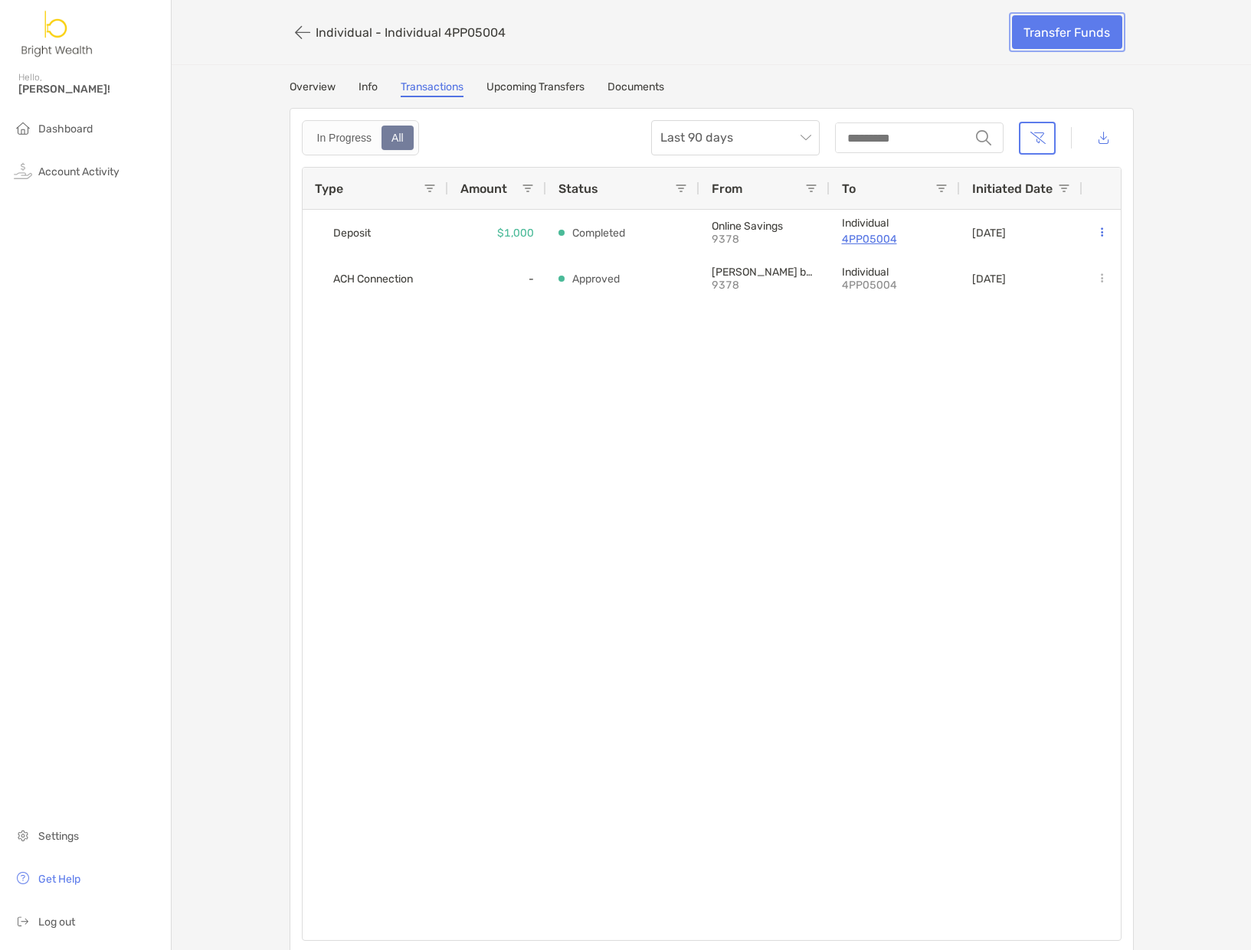
click at [1089, 34] on link "Transfer Funds" at bounding box center [1067, 32] width 110 height 34
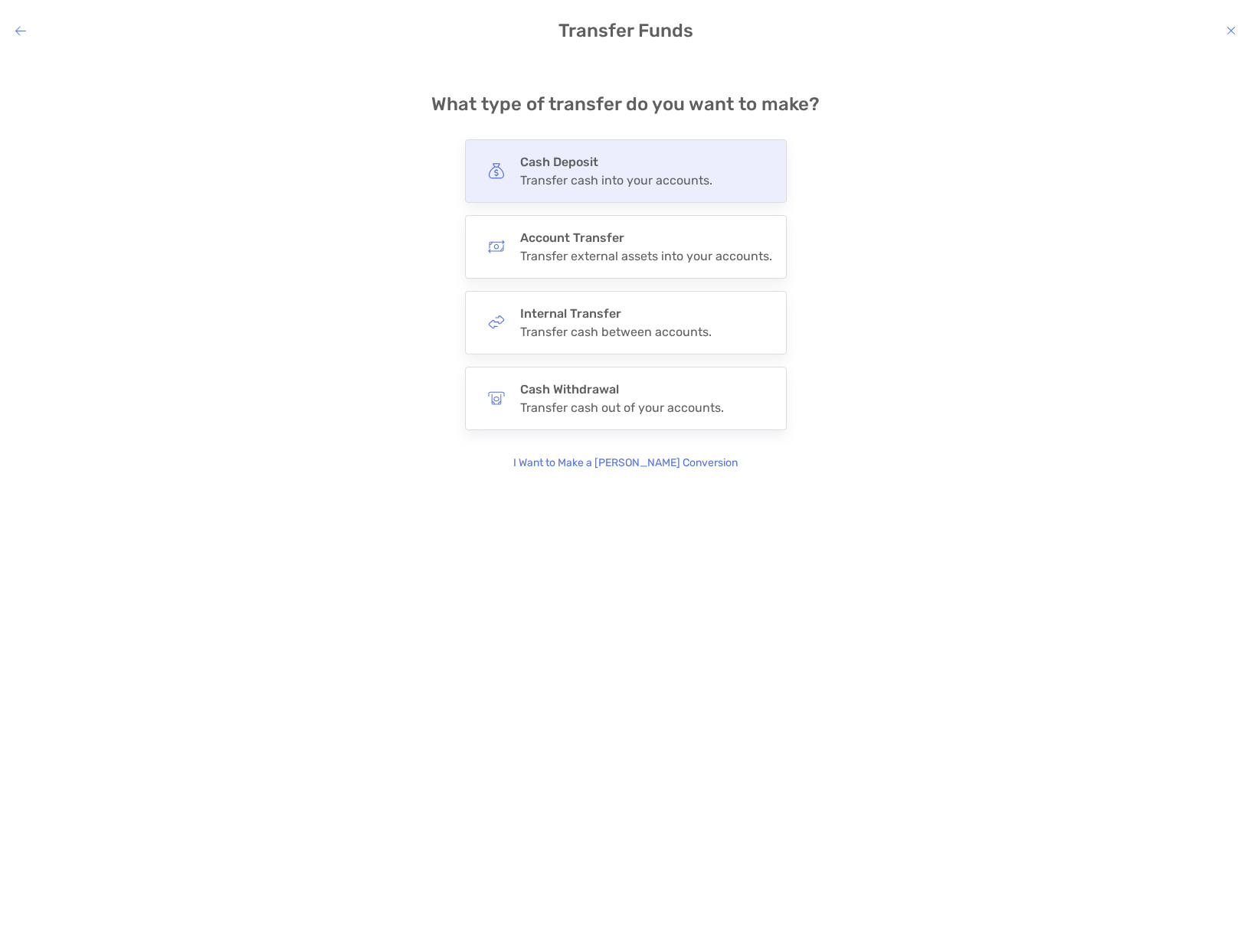
click at [686, 162] on h4 "Cash Deposit" at bounding box center [616, 162] width 192 height 15
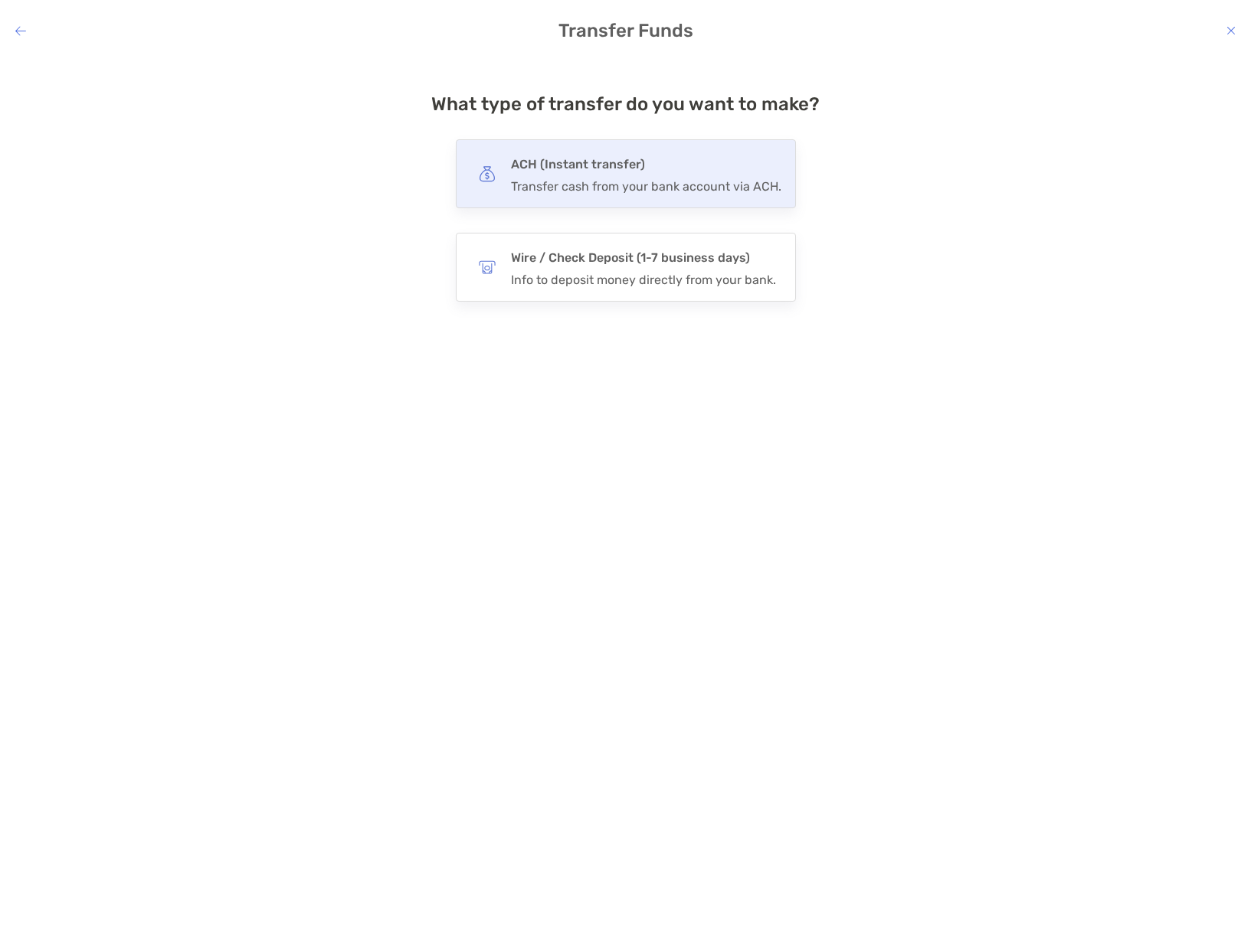
click at [672, 176] on div "ACH (Instant transfer) Transfer cash from your bank account via ACH." at bounding box center [646, 174] width 270 height 40
click at [0, 0] on input "***" at bounding box center [0, 0] width 0 height 0
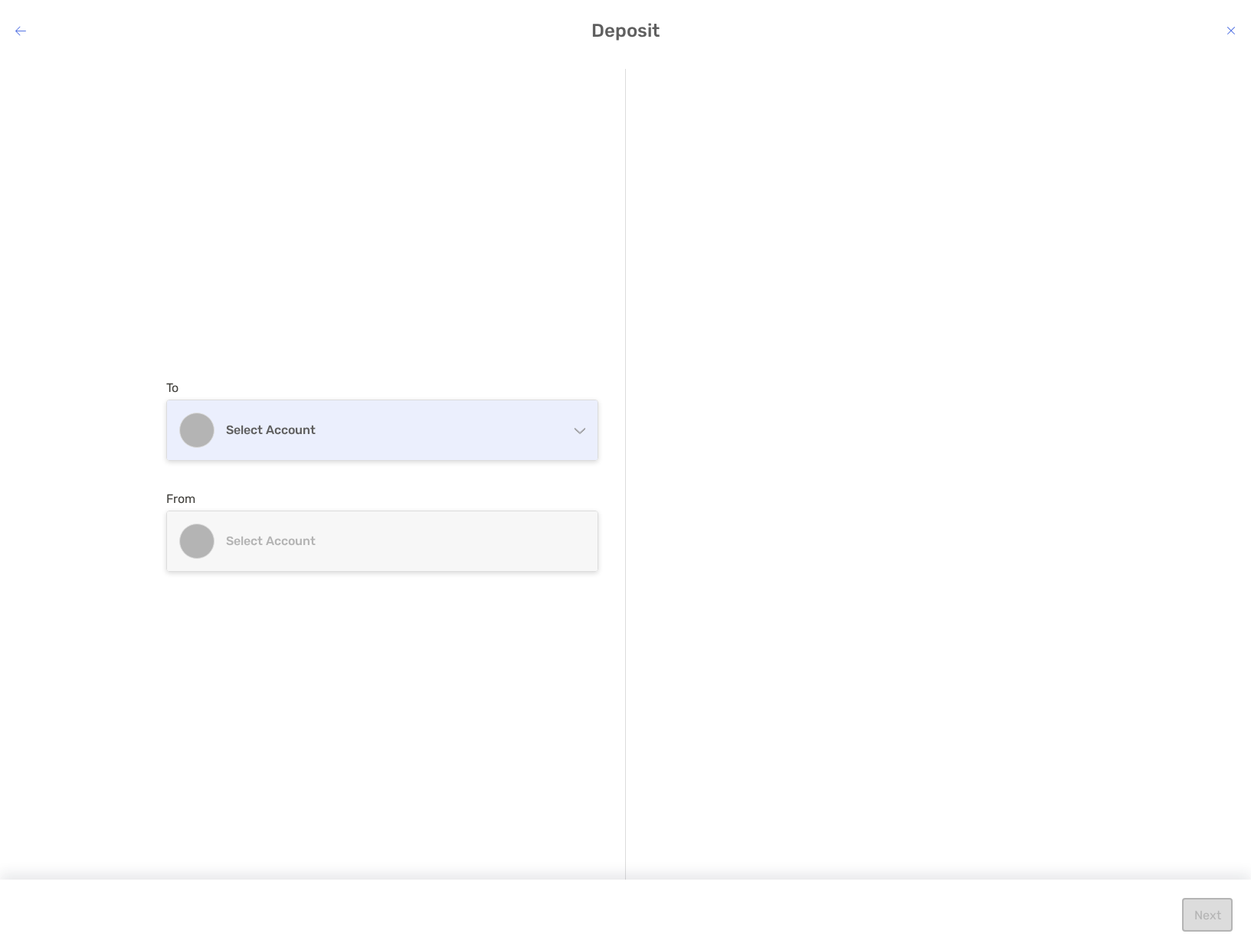
click at [422, 428] on h4 "Select account" at bounding box center [391, 430] width 331 height 15
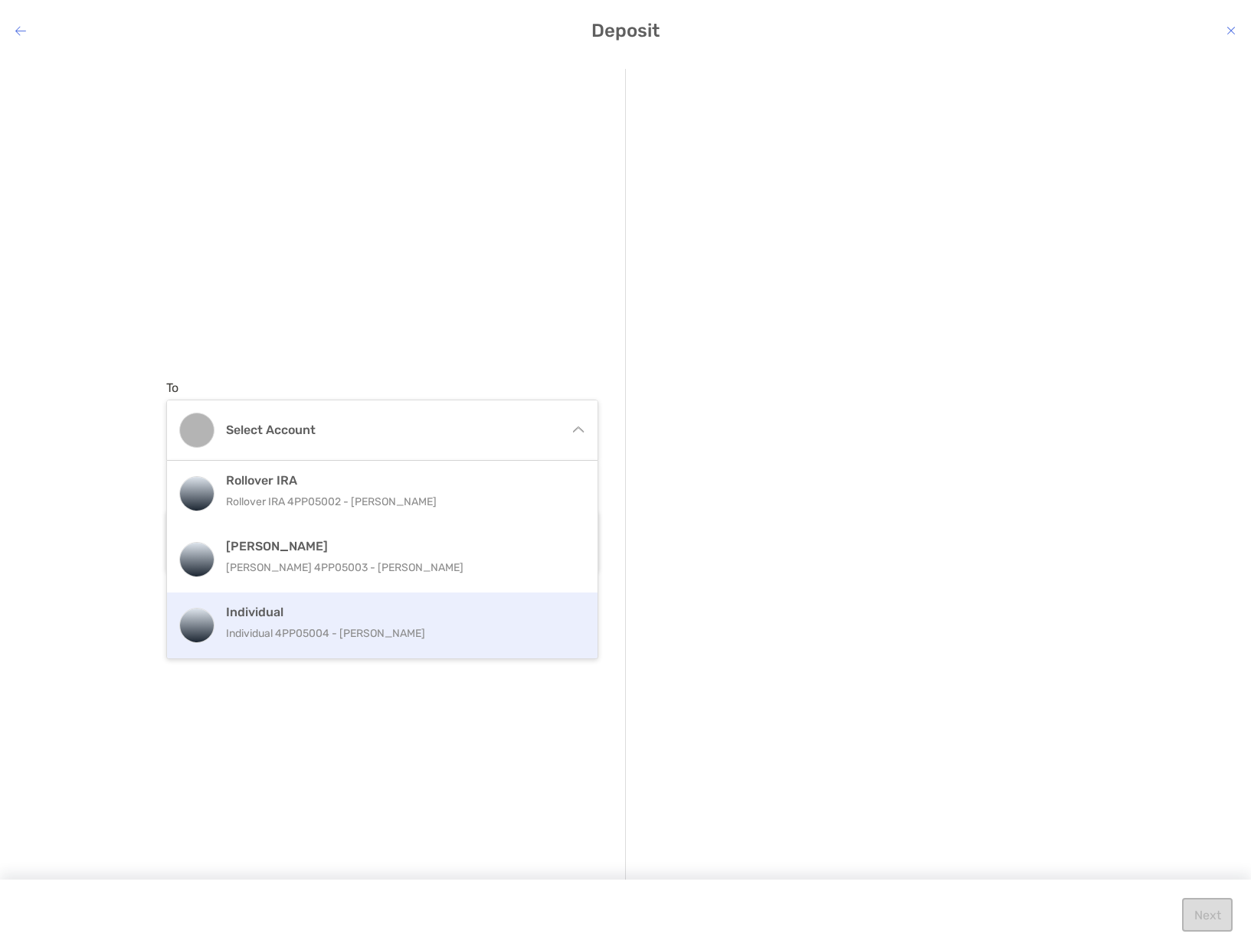
click at [387, 629] on p "Individual 4PP05004 - [PERSON_NAME]" at bounding box center [398, 633] width 345 height 19
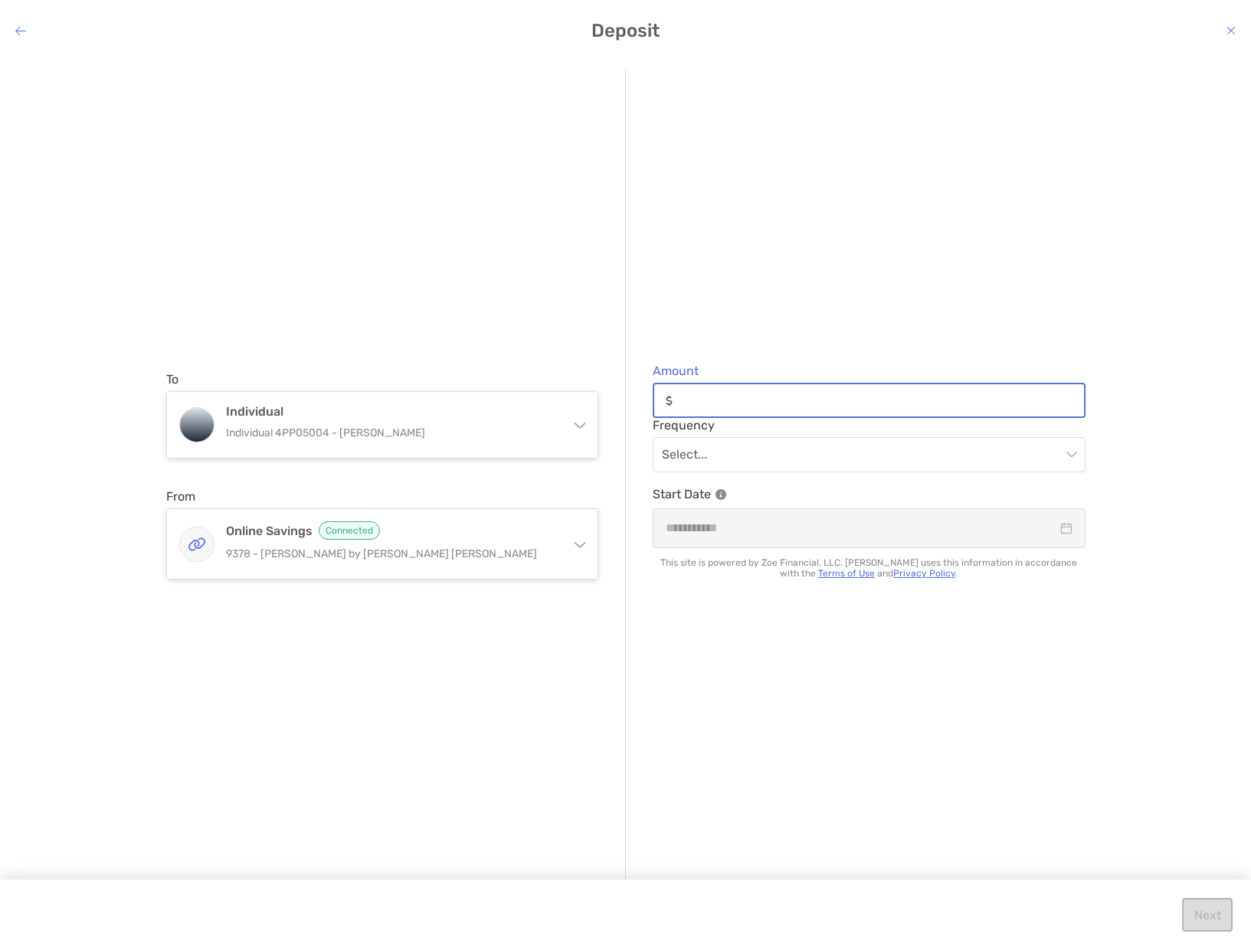
click at [719, 395] on input "Amount" at bounding box center [880, 400] width 405 height 13
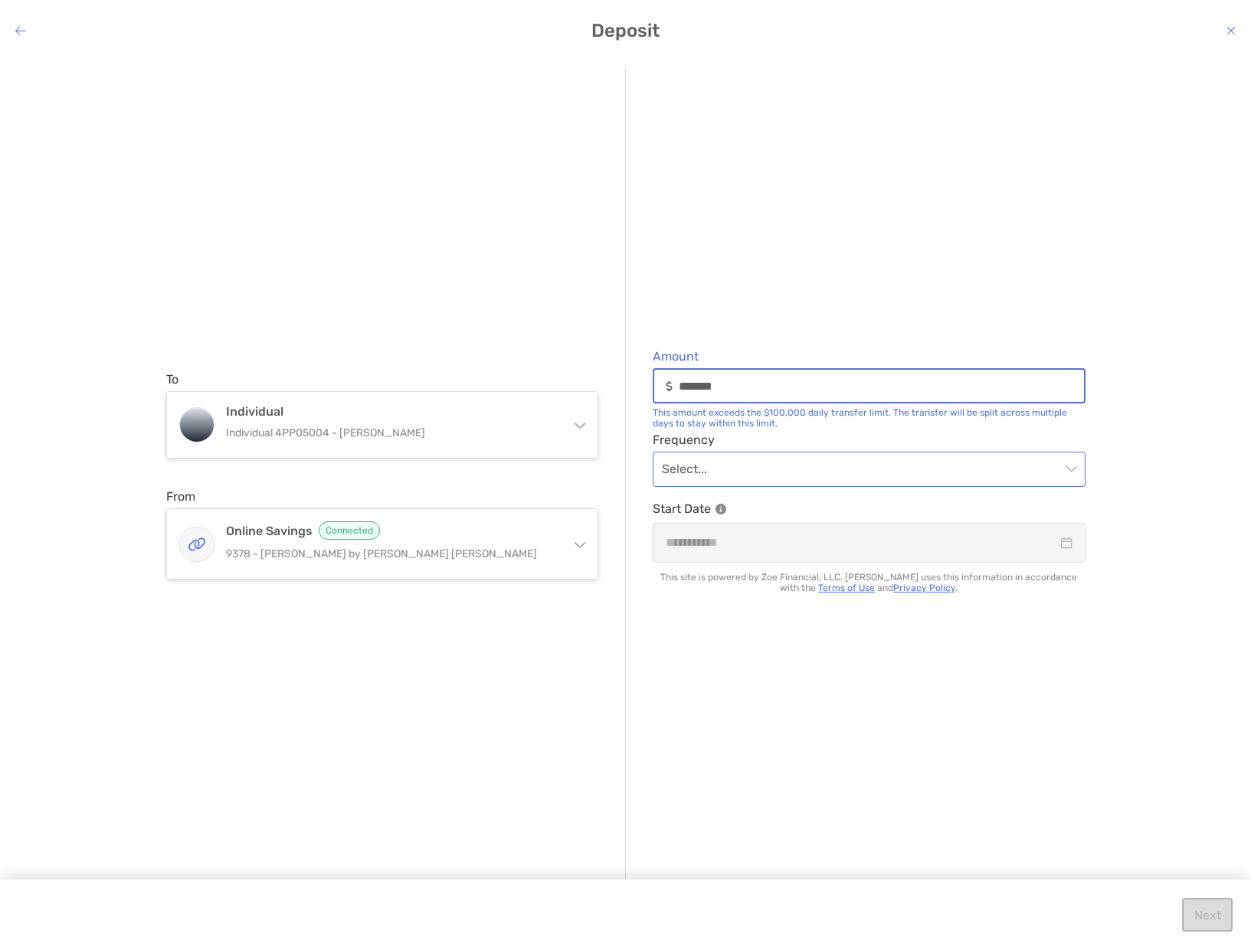
type input "*******"
click at [710, 469] on input "modal" at bounding box center [861, 470] width 399 height 34
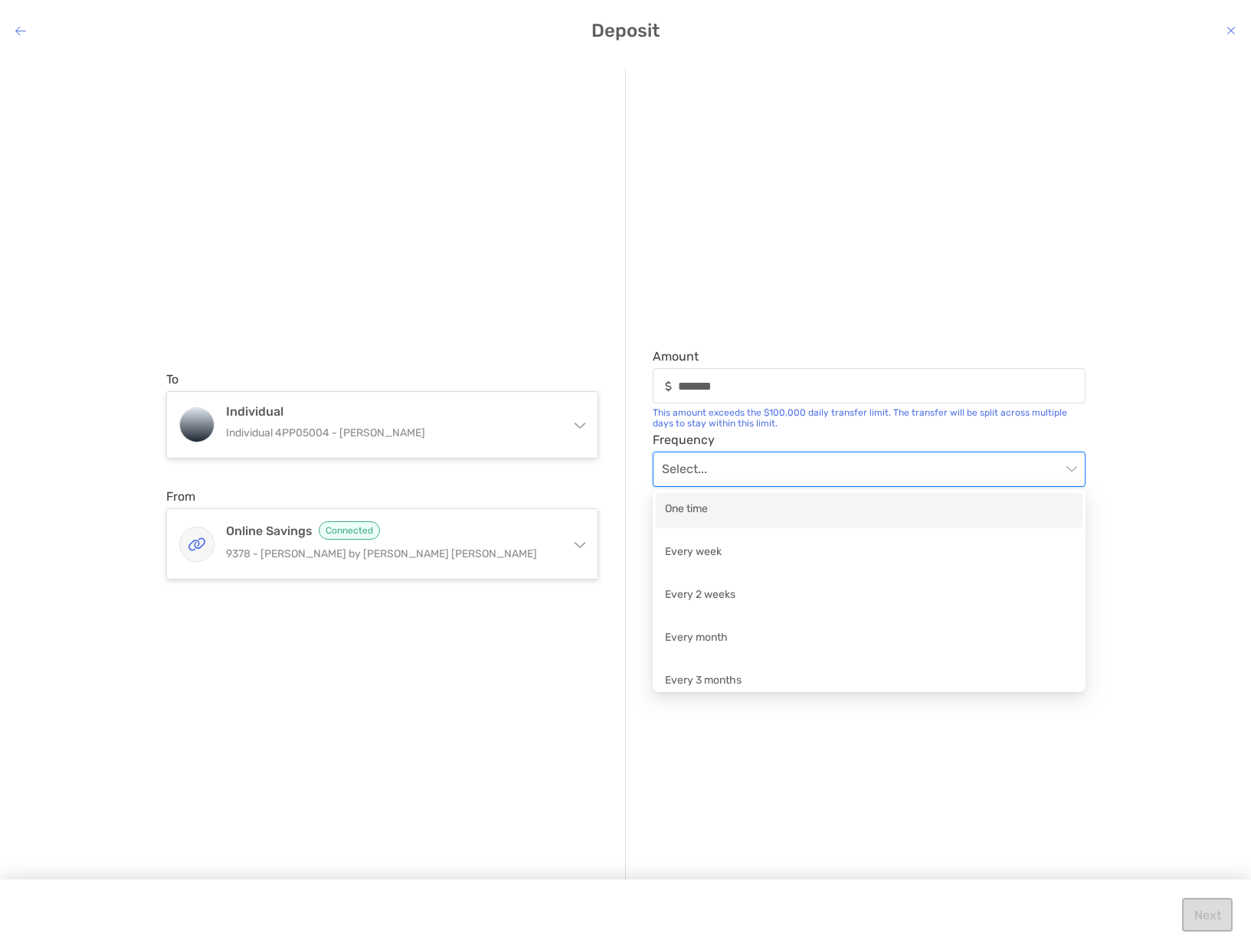
click at [714, 515] on div "One time" at bounding box center [869, 510] width 408 height 19
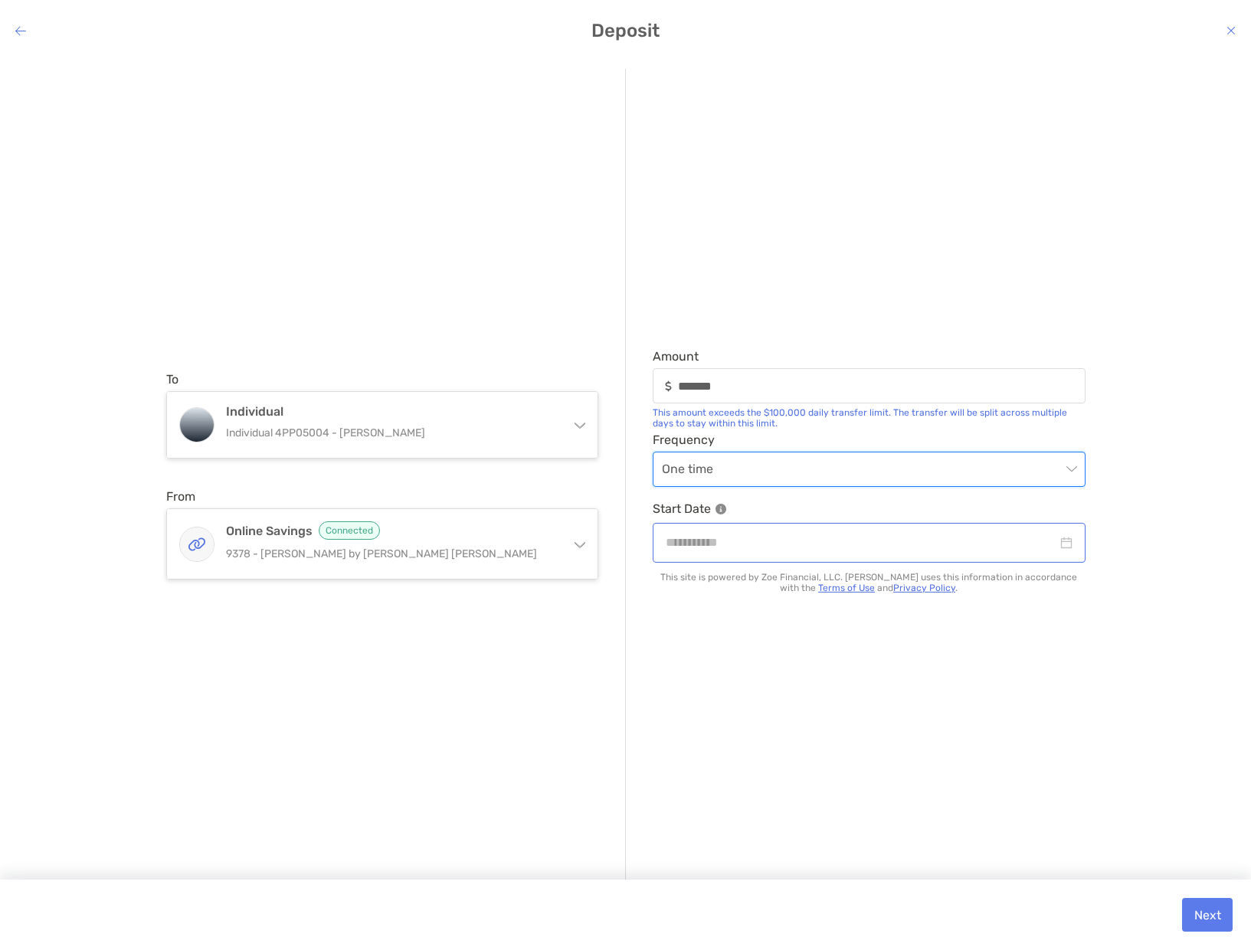
click at [738, 554] on div "modal" at bounding box center [868, 542] width 433 height 39
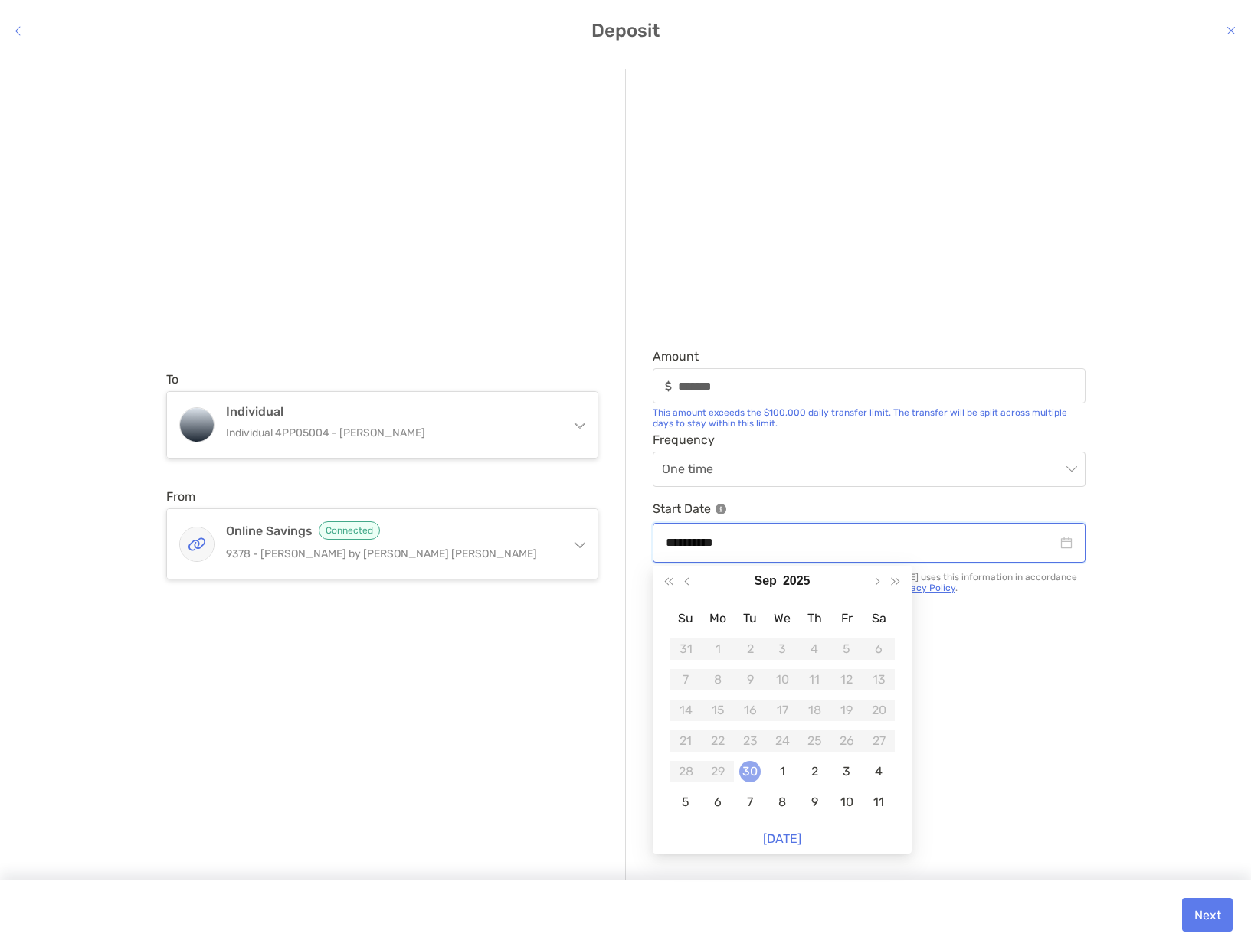
type input "**********"
click at [746, 771] on div "30" at bounding box center [749, 771] width 21 height 21
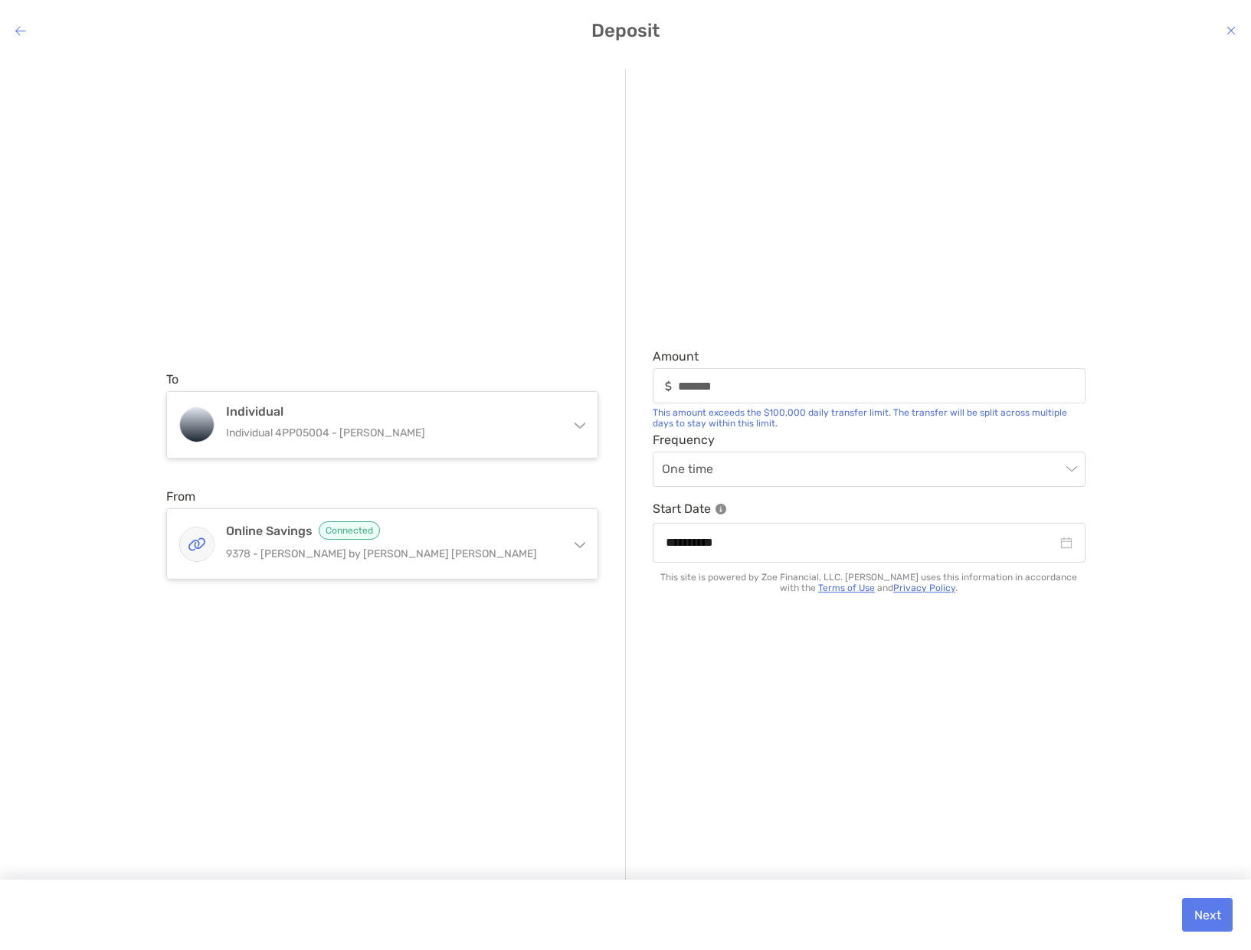
click at [866, 674] on div "**********" at bounding box center [855, 476] width 459 height 814
click at [1205, 914] on button "Next" at bounding box center [1207, 915] width 51 height 34
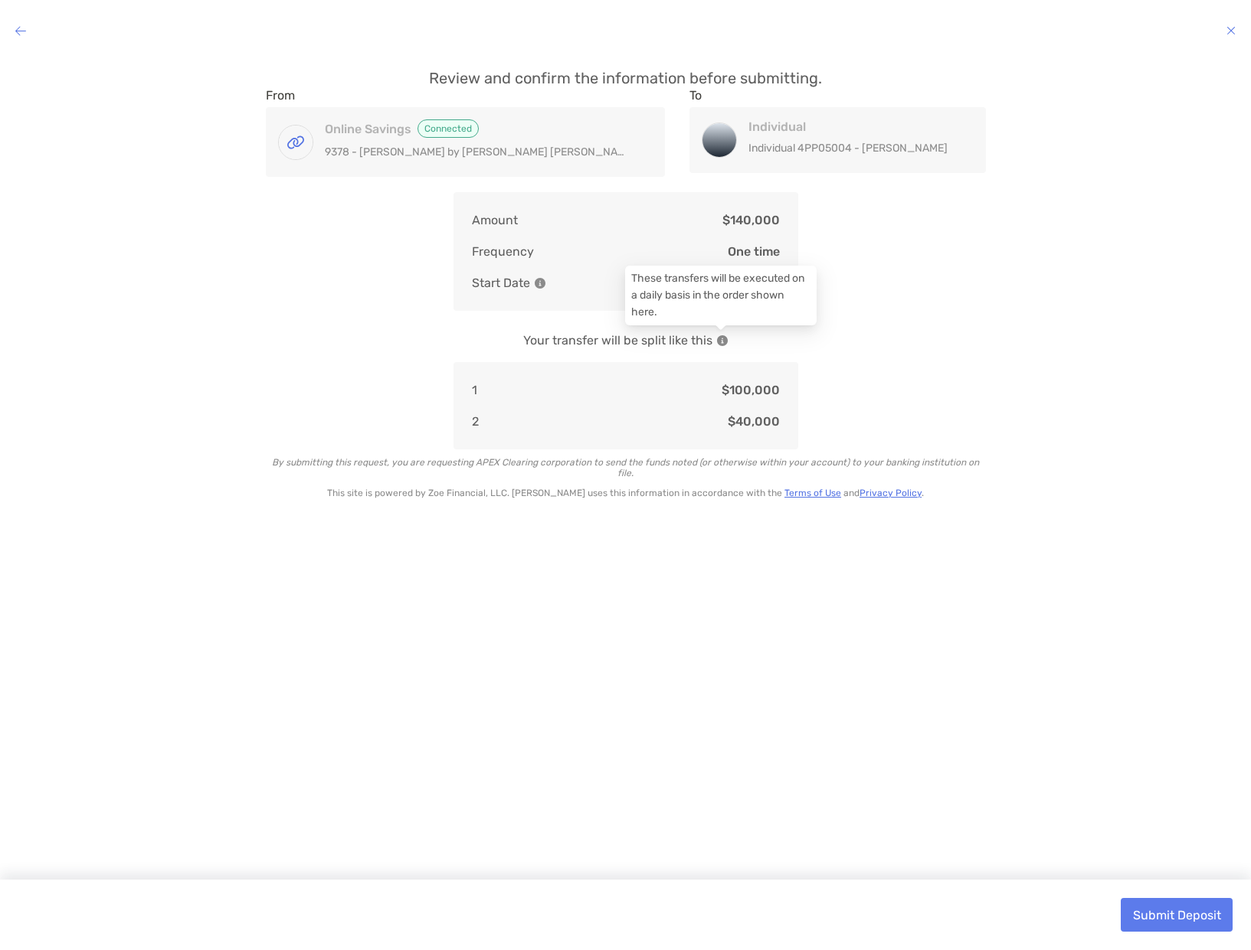
click at [717, 339] on img "modal" at bounding box center [722, 340] width 11 height 11
click at [1168, 922] on button "Submit Deposit" at bounding box center [1176, 915] width 112 height 34
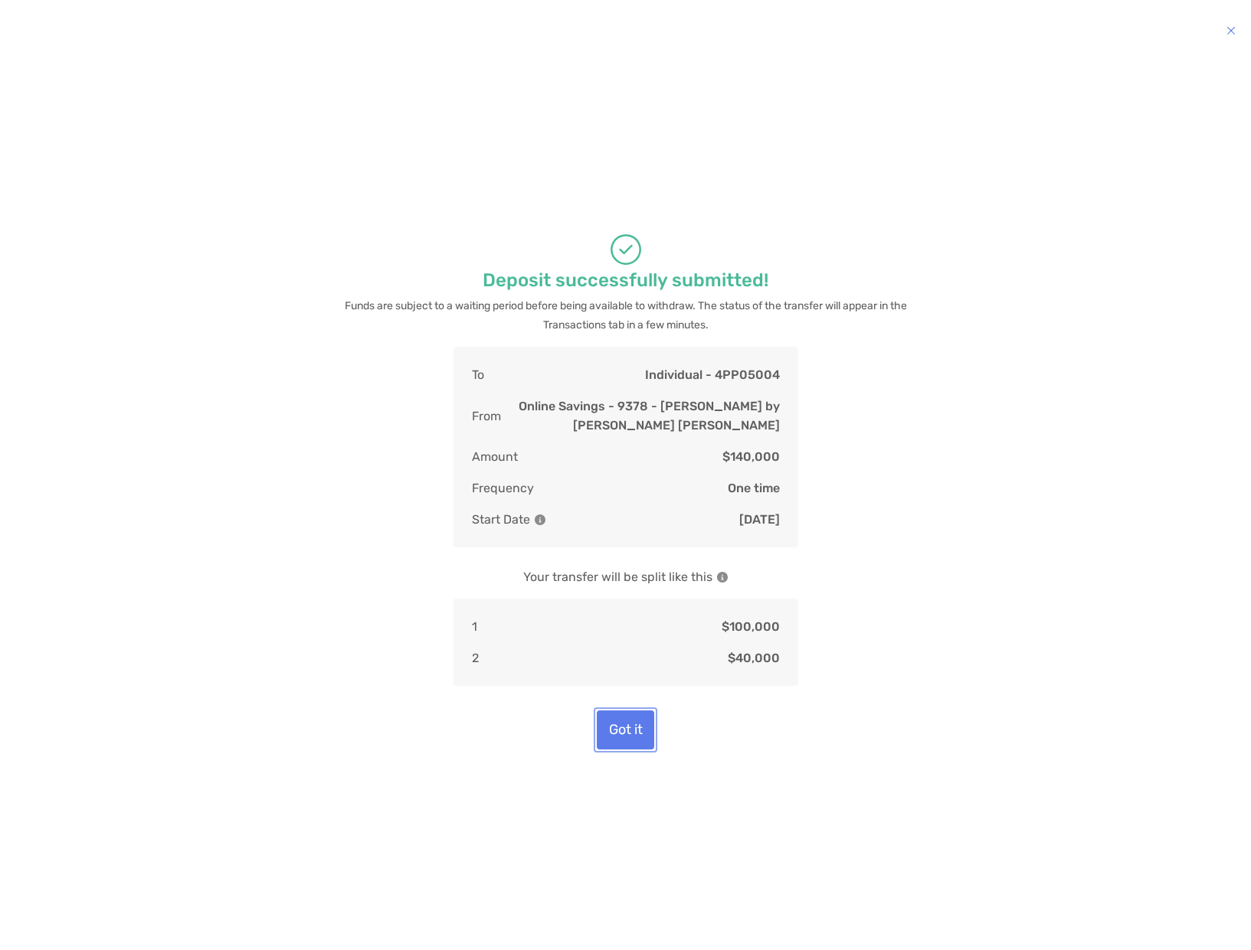
click at [610, 737] on button "Got it" at bounding box center [625, 730] width 57 height 39
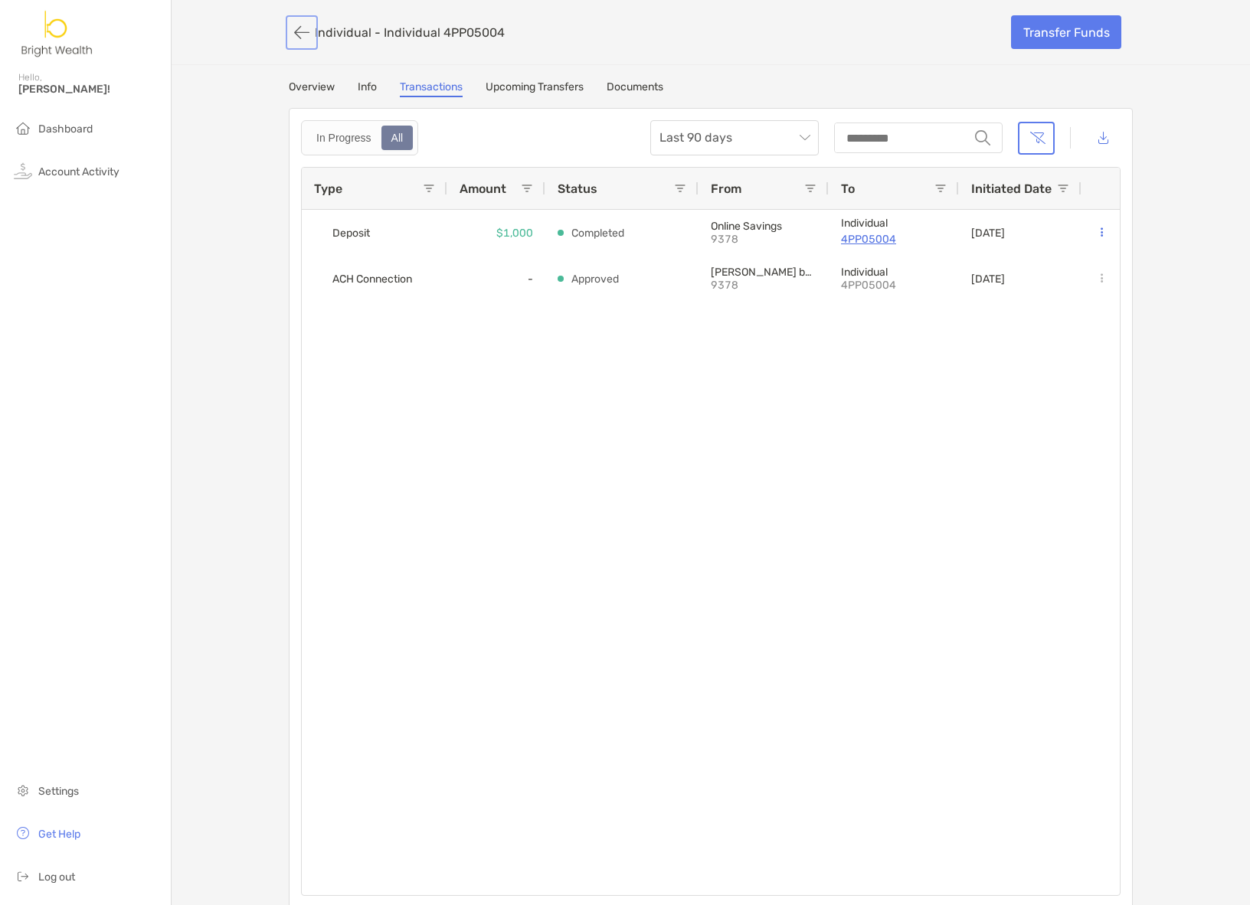
click at [289, 31] on button "button" at bounding box center [302, 32] width 26 height 28
